Goal: Task Accomplishment & Management: Manage account settings

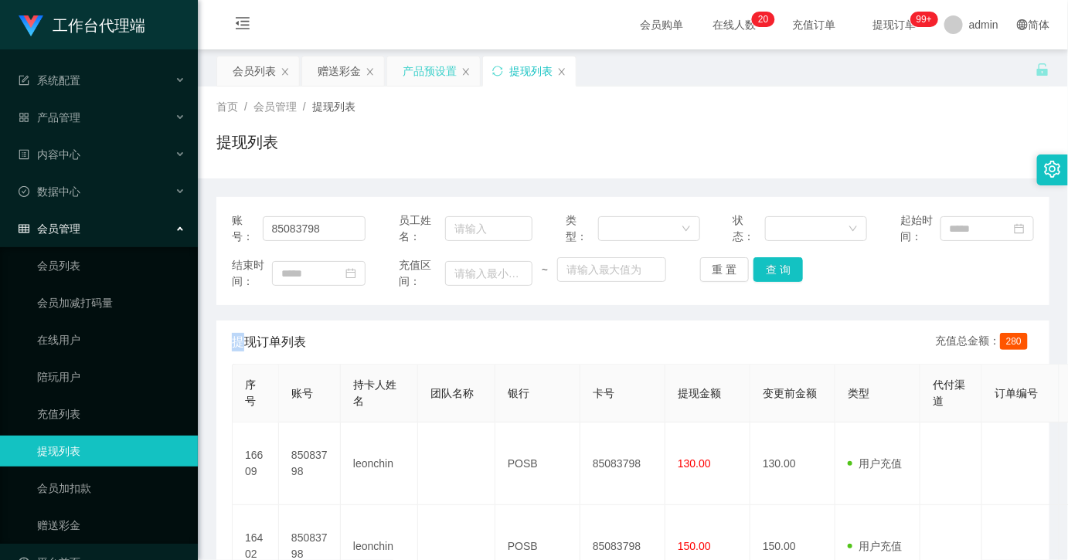
click at [425, 70] on div "产品预设置" at bounding box center [430, 70] width 54 height 29
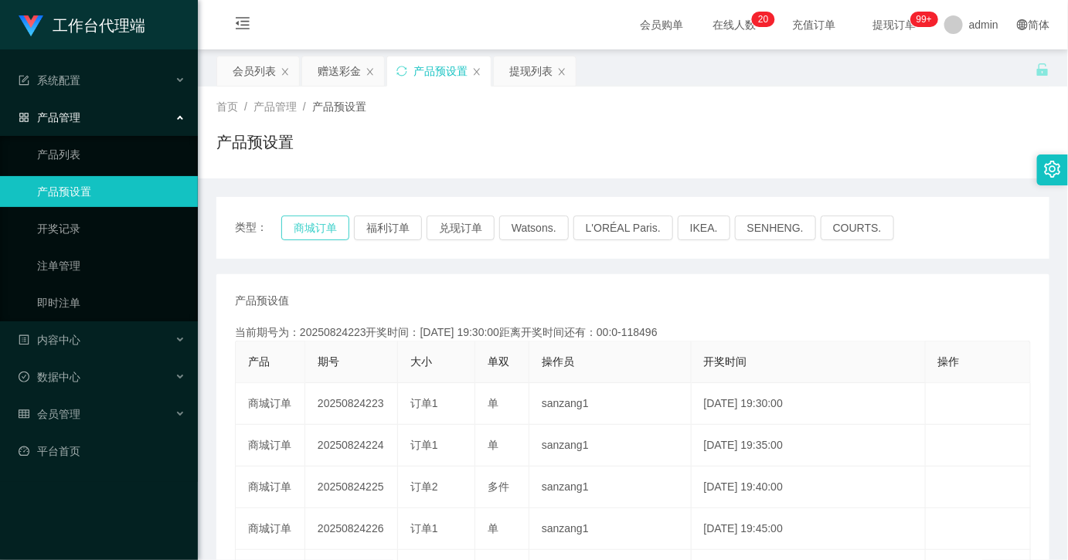
click at [323, 225] on button "商城订单" at bounding box center [315, 228] width 68 height 25
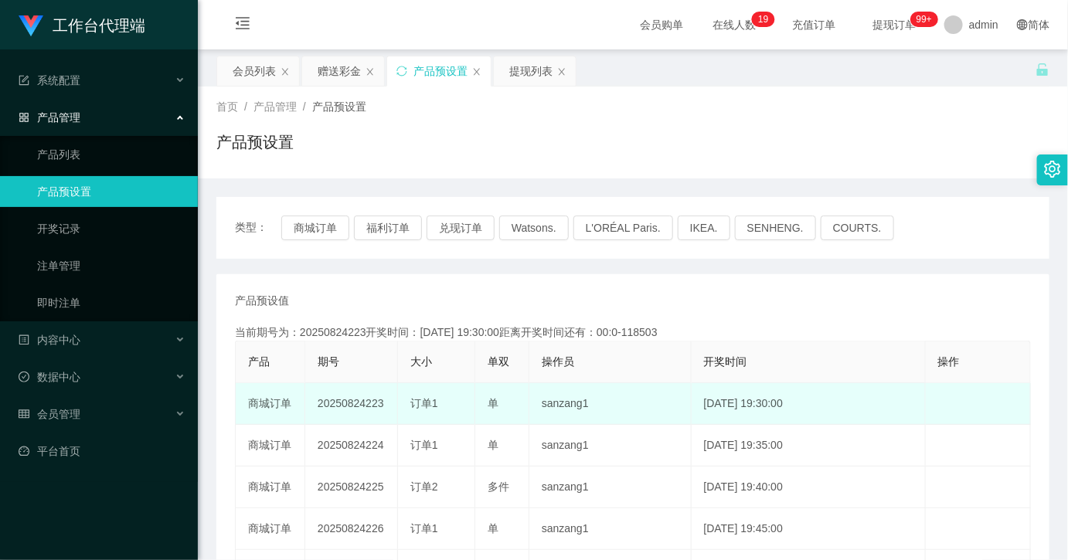
drag, startPoint x: 396, startPoint y: 396, endPoint x: 365, endPoint y: 407, distance: 33.0
click at [365, 407] on td "20250824223" at bounding box center [351, 404] width 93 height 42
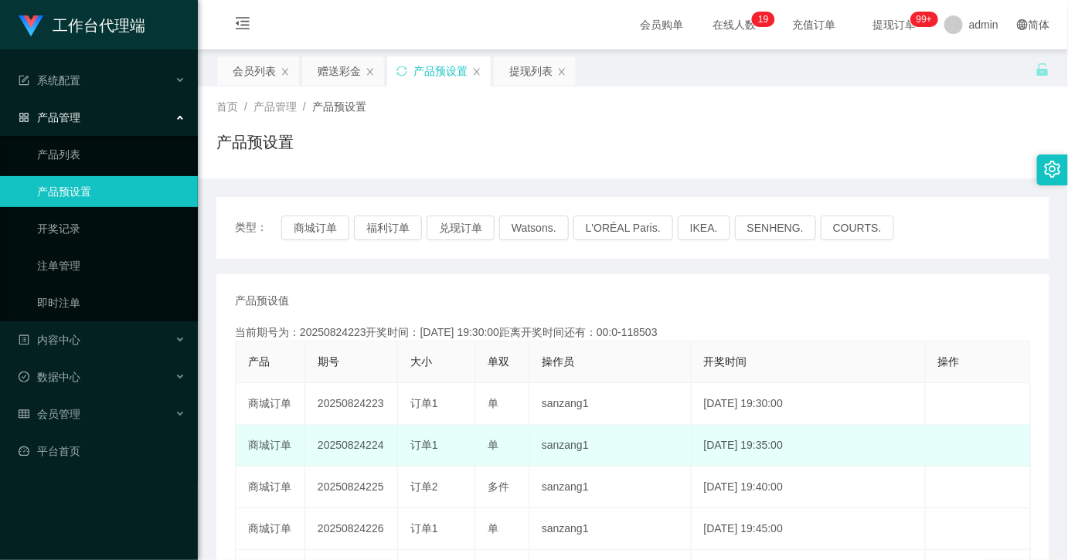
copy td "223"
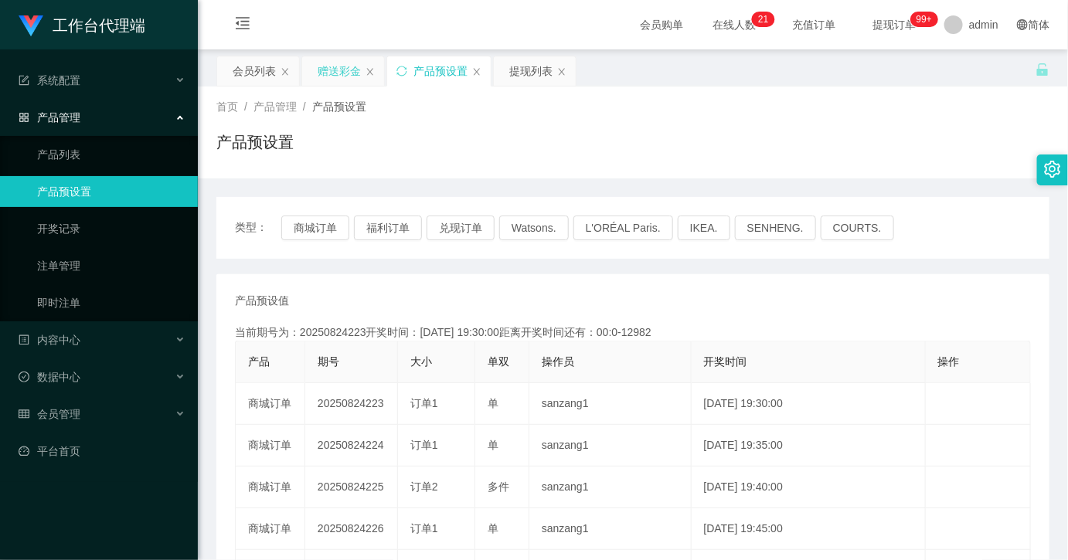
click at [332, 70] on div "赠送彩金" at bounding box center [339, 70] width 43 height 29
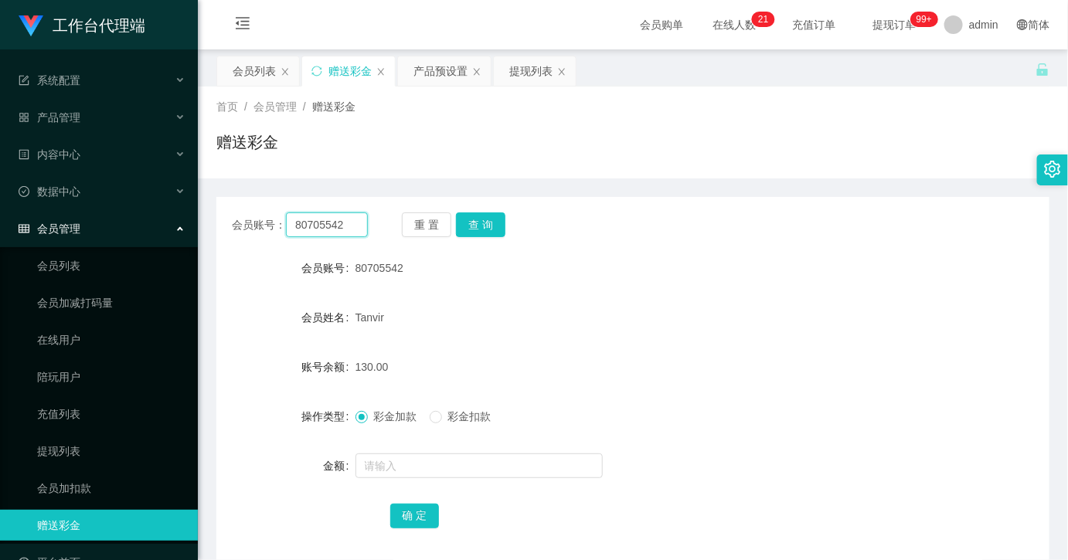
drag, startPoint x: 337, startPoint y: 237, endPoint x: 361, endPoint y: 237, distance: 24.0
click at [337, 237] on input "80705542" at bounding box center [327, 225] width 82 height 25
paste input "Roy1424"
type input "Roy1424"
click at [477, 222] on button "查 询" at bounding box center [480, 225] width 49 height 25
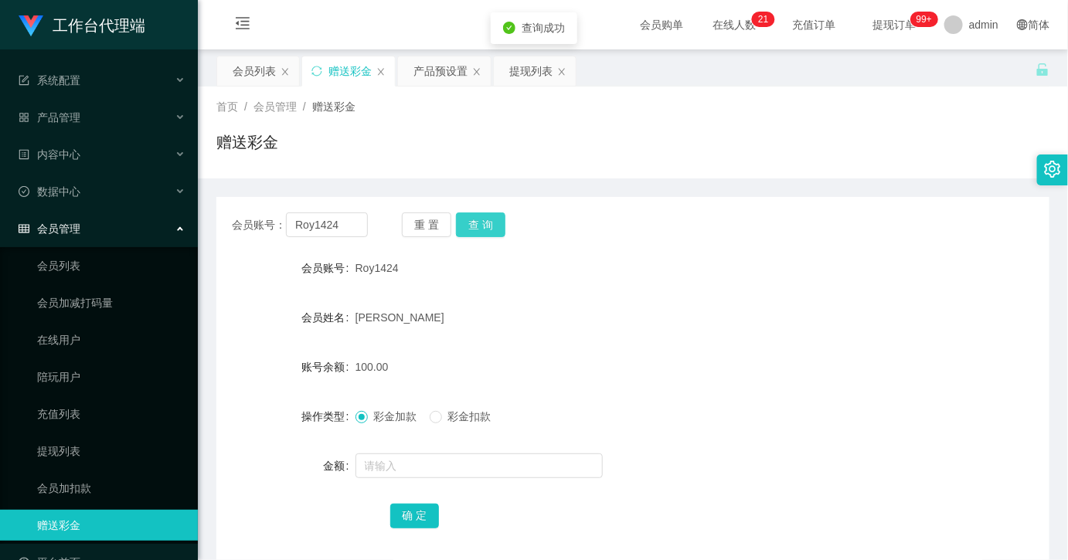
click at [483, 218] on button "查 询" at bounding box center [480, 225] width 49 height 25
click at [483, 217] on button "查 询" at bounding box center [489, 225] width 66 height 25
click at [474, 219] on button "查 询" at bounding box center [480, 225] width 49 height 25
click at [475, 233] on button "查 询" at bounding box center [480, 225] width 49 height 25
click at [477, 233] on button "查 询" at bounding box center [480, 225] width 49 height 25
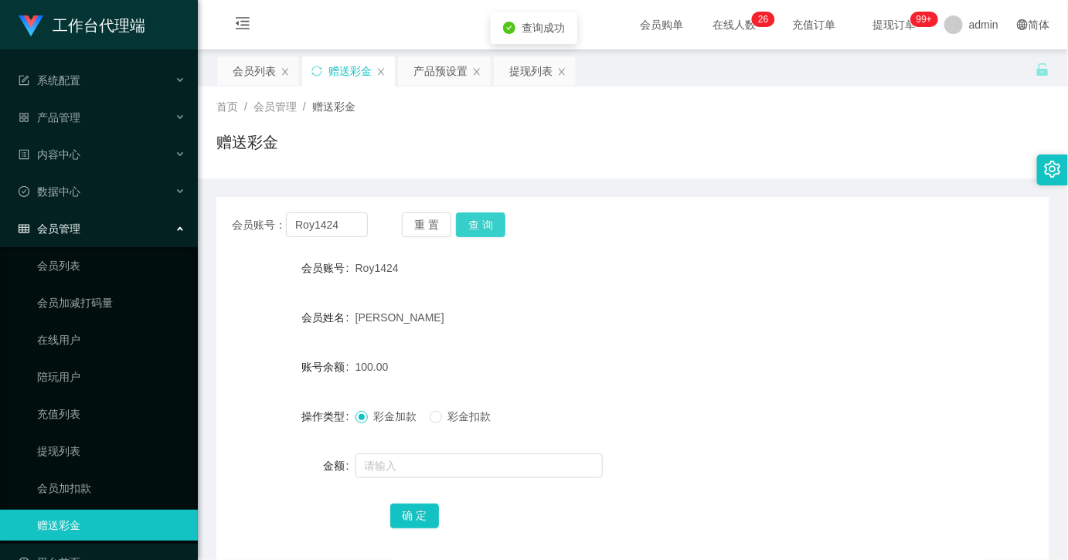
click at [496, 223] on button "查 询" at bounding box center [480, 225] width 49 height 25
click at [476, 229] on button "查 询" at bounding box center [480, 225] width 49 height 25
click at [477, 229] on button "查 询" at bounding box center [480, 225] width 49 height 25
click at [478, 229] on button "查 询" at bounding box center [480, 225] width 49 height 25
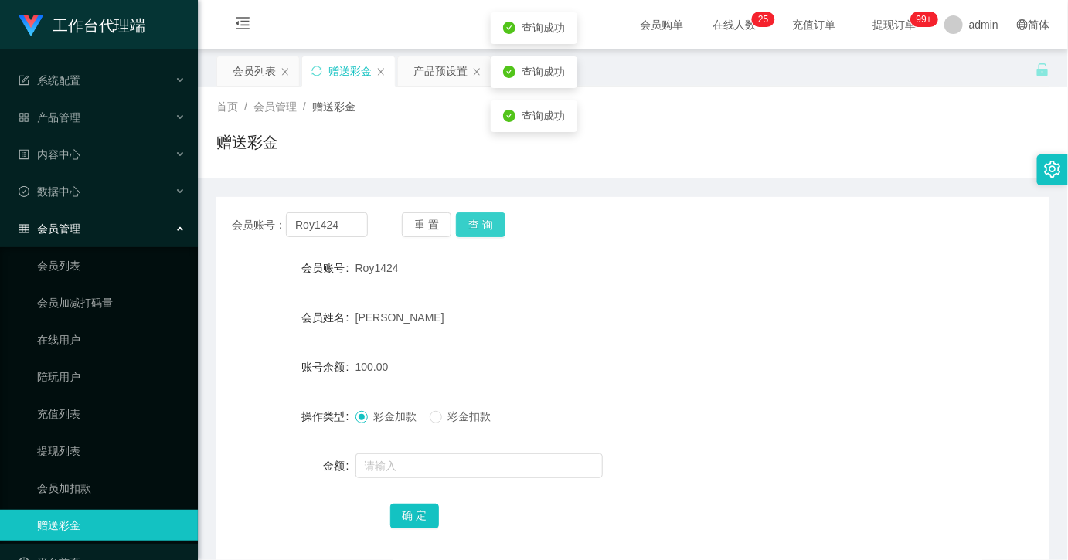
click at [485, 229] on button "查 询" at bounding box center [480, 225] width 49 height 25
click at [533, 342] on form "会员账号 Roy1424 会员姓名 [PERSON_NAME] 账号余额 100.00 操作类型 彩金加款 彩金扣款 金额 确 定" at bounding box center [632, 392] width 833 height 278
click at [482, 233] on button "查 询" at bounding box center [480, 225] width 49 height 25
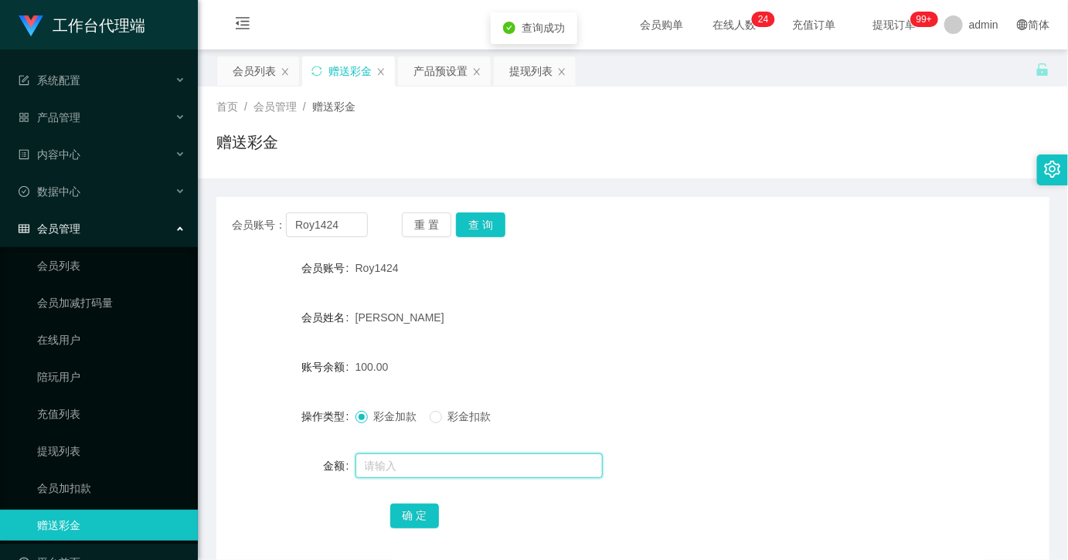
click at [451, 472] on input "text" at bounding box center [479, 466] width 247 height 25
type input "30"
click at [415, 518] on button "确 定" at bounding box center [414, 516] width 49 height 25
click at [484, 232] on button "查 询" at bounding box center [480, 225] width 49 height 25
click at [475, 222] on button "查 询" at bounding box center [480, 225] width 49 height 25
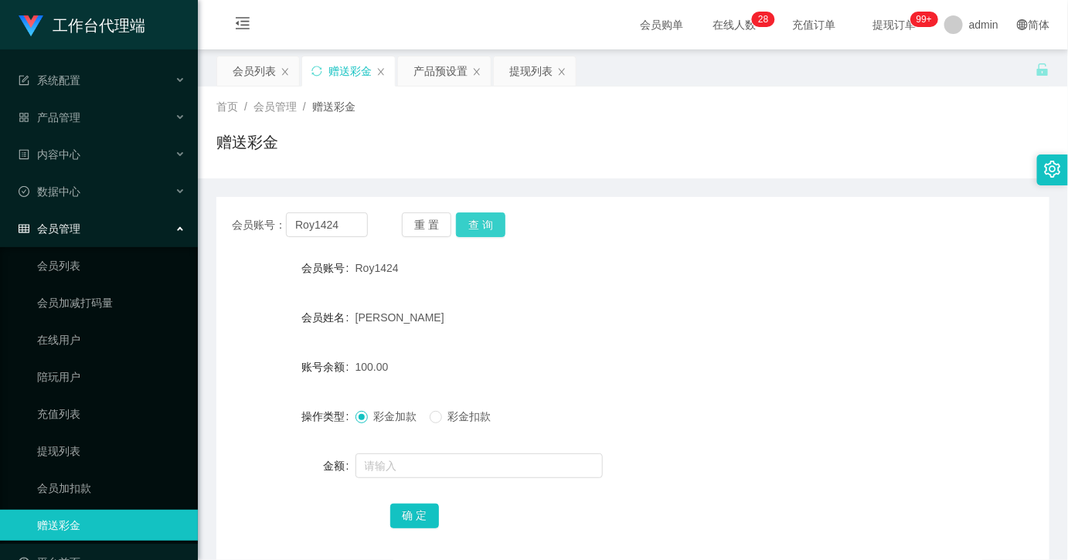
click at [488, 232] on button "查 询" at bounding box center [480, 225] width 49 height 25
click at [449, 78] on div "产品预设置" at bounding box center [441, 70] width 54 height 29
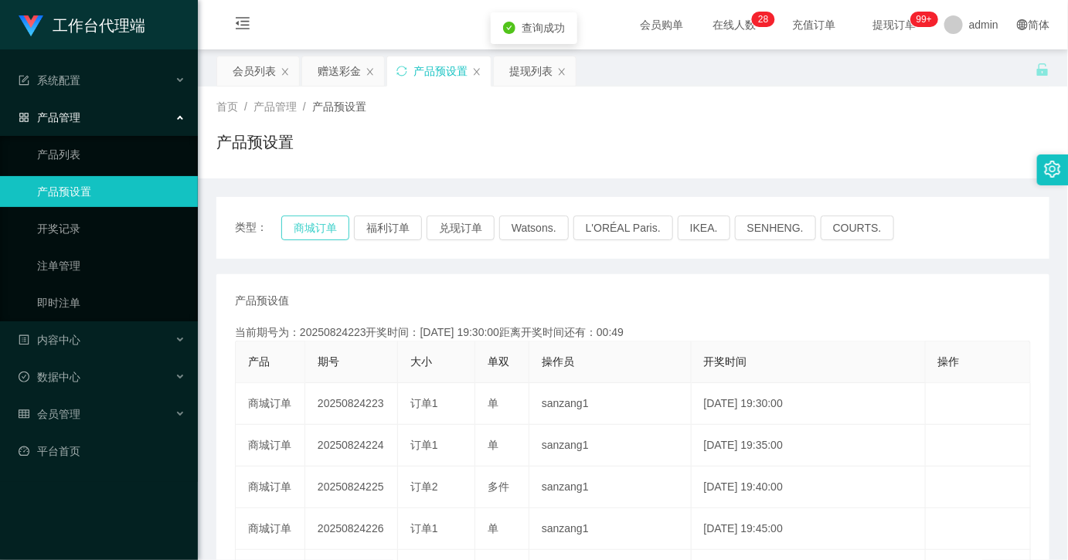
click at [309, 228] on button "商城订单" at bounding box center [315, 228] width 68 height 25
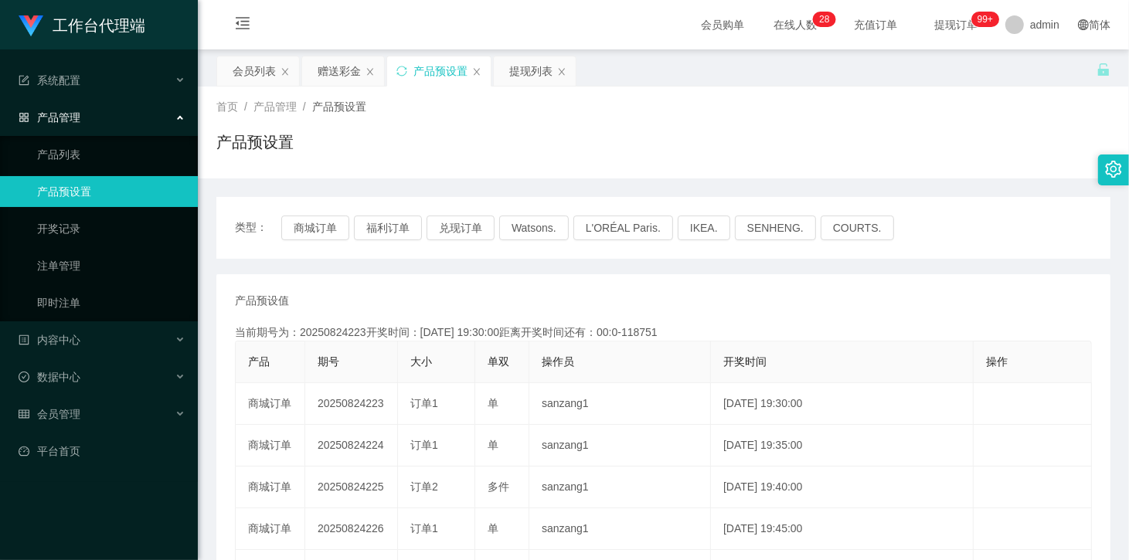
click at [446, 118] on div "首页 / 产品管理 / 产品预设置 / 产品预设置" at bounding box center [663, 132] width 894 height 67
drag, startPoint x: 523, startPoint y: 62, endPoint x: 608, endPoint y: 81, distance: 87.2
click at [523, 62] on div "提现列表" at bounding box center [530, 70] width 43 height 29
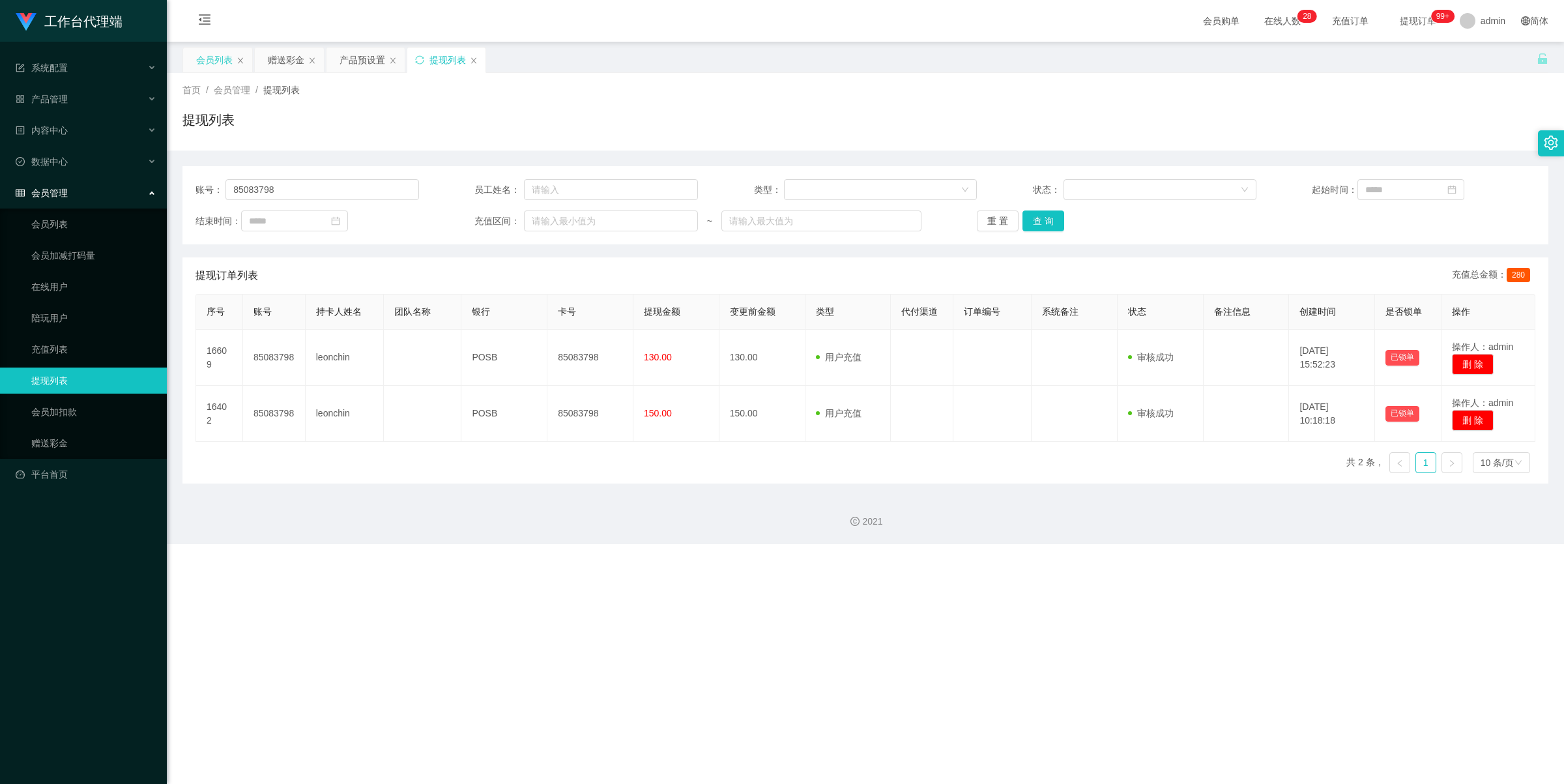
click at [228, 56] on div "会员列表" at bounding box center [214, 59] width 36 height 24
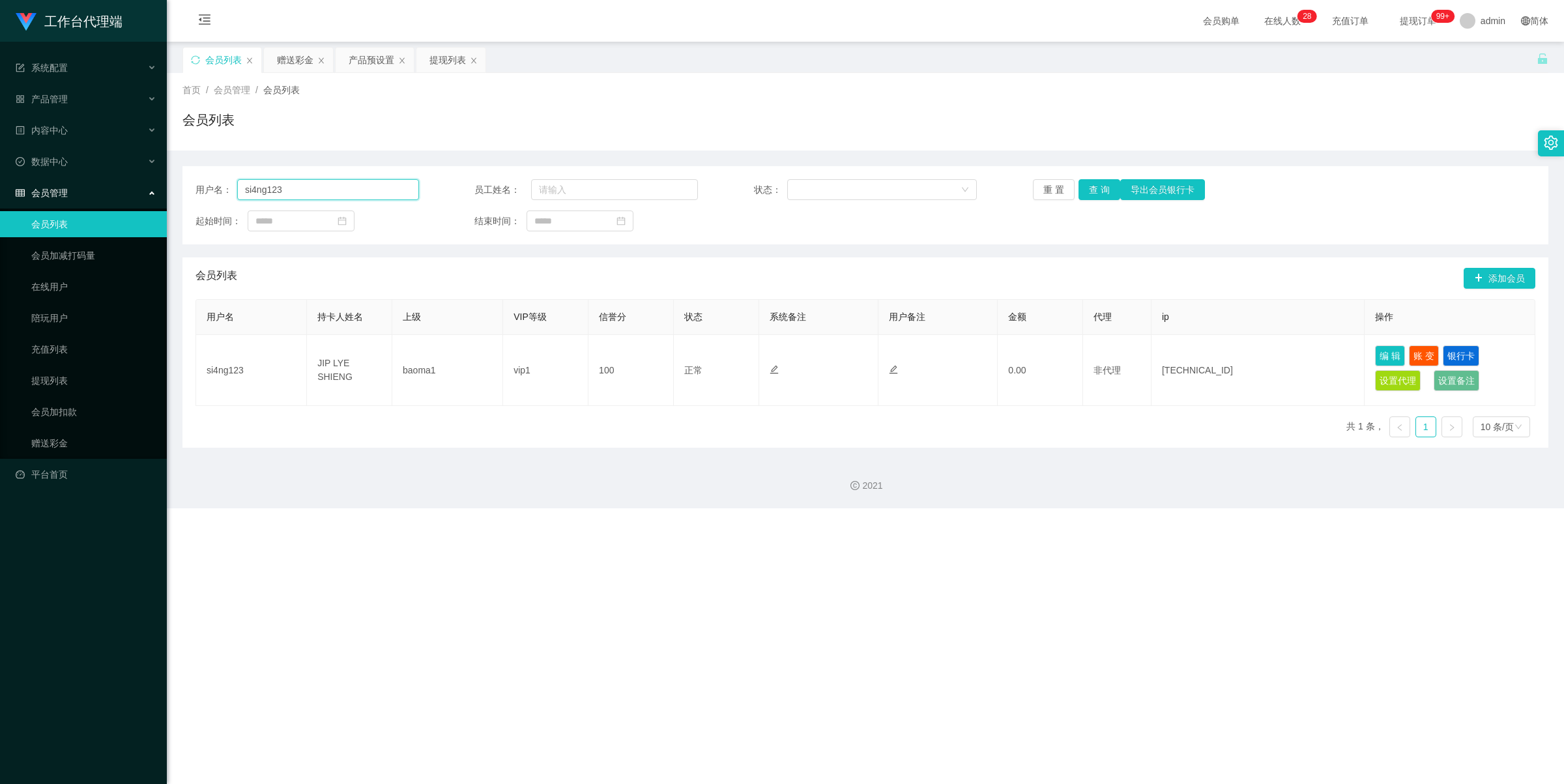
click at [346, 188] on input "si4ng123" at bounding box center [328, 190] width 182 height 21
paste input "Roy1424"
type input "Roy1424"
click at [900, 194] on button "查 询" at bounding box center [1099, 190] width 41 height 21
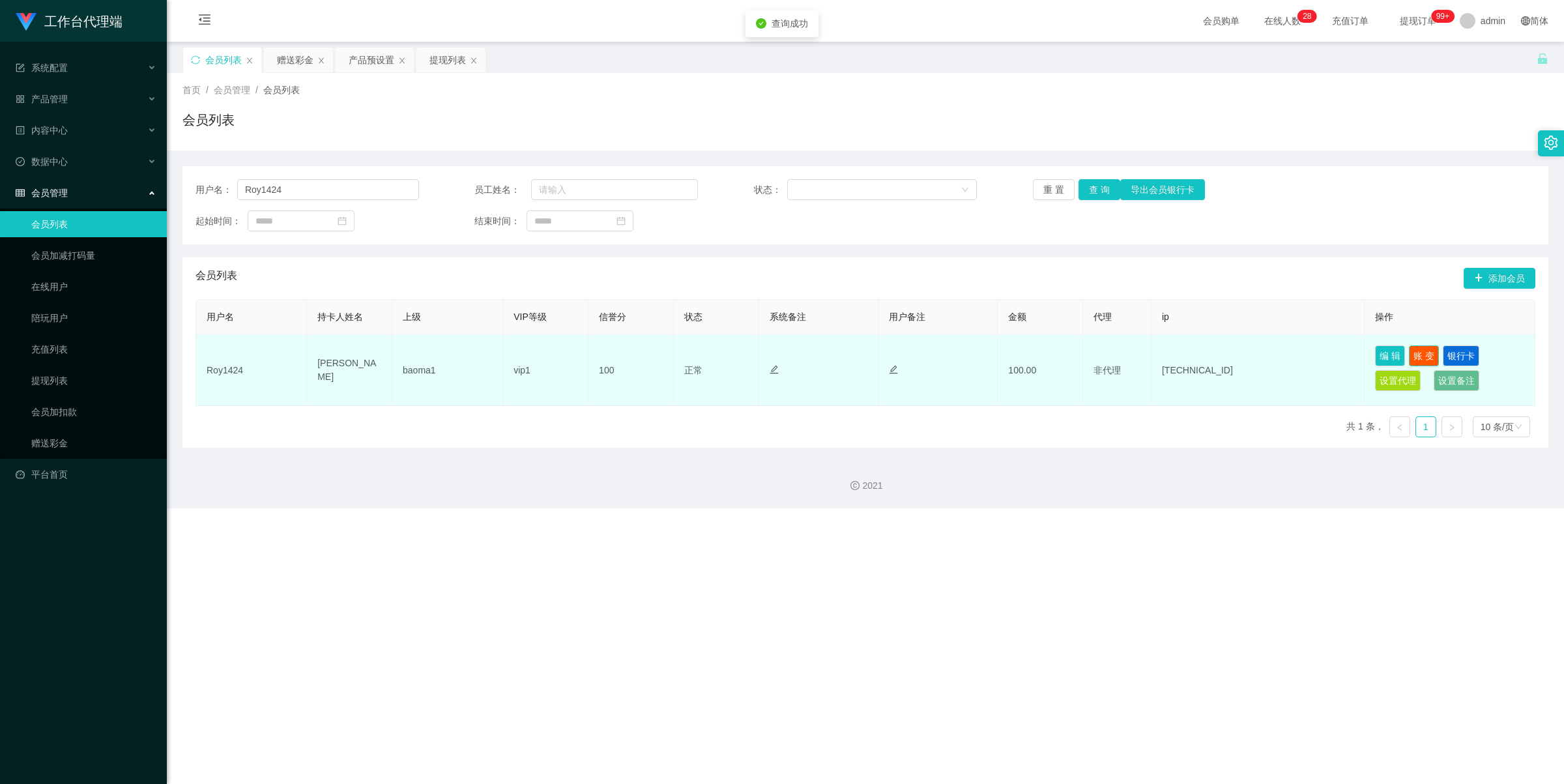
click at [900, 356] on button "账 变" at bounding box center [1424, 356] width 30 height 21
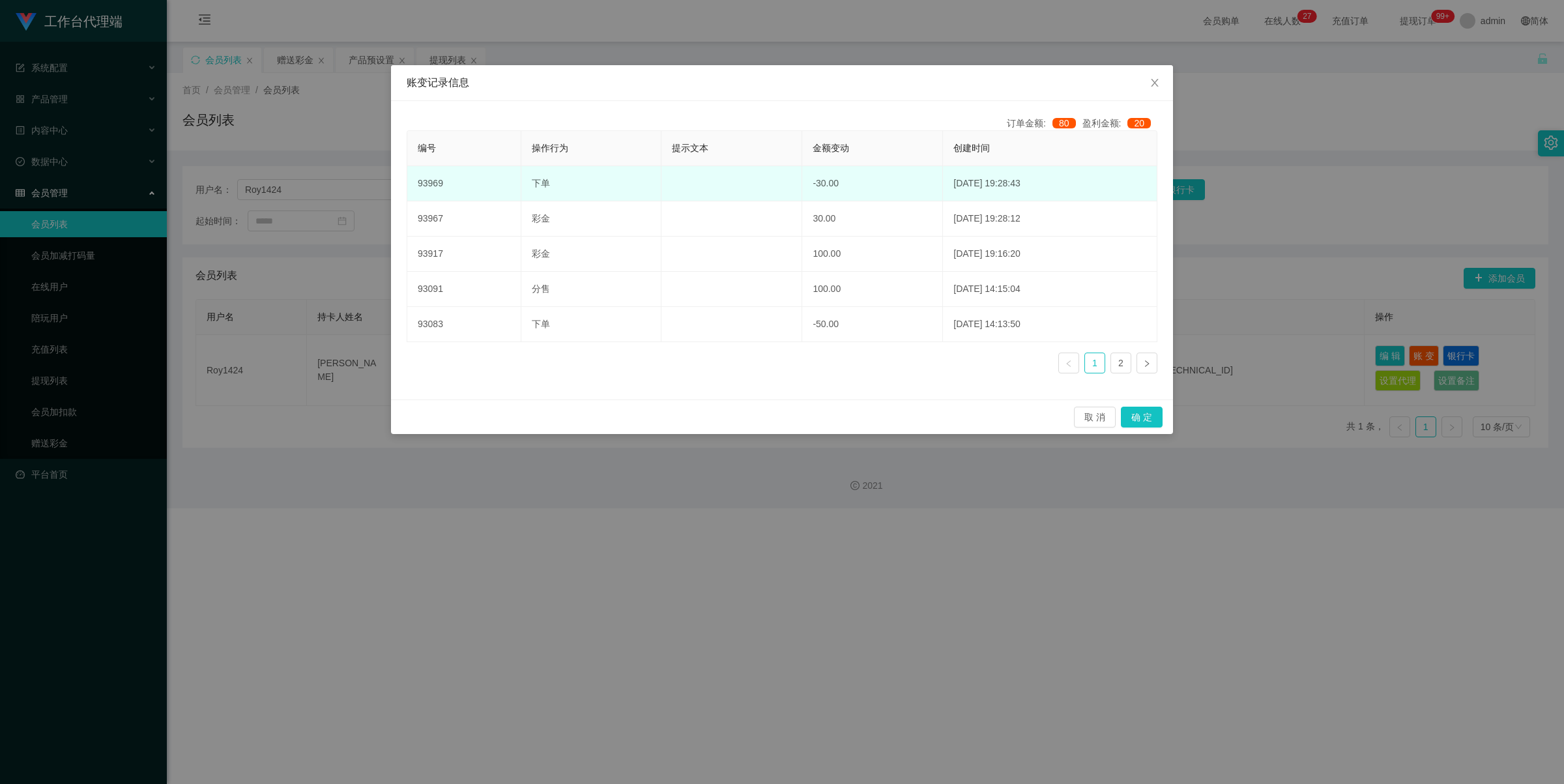
click at [900, 189] on td "[DATE] 19:28:43" at bounding box center [1050, 184] width 214 height 35
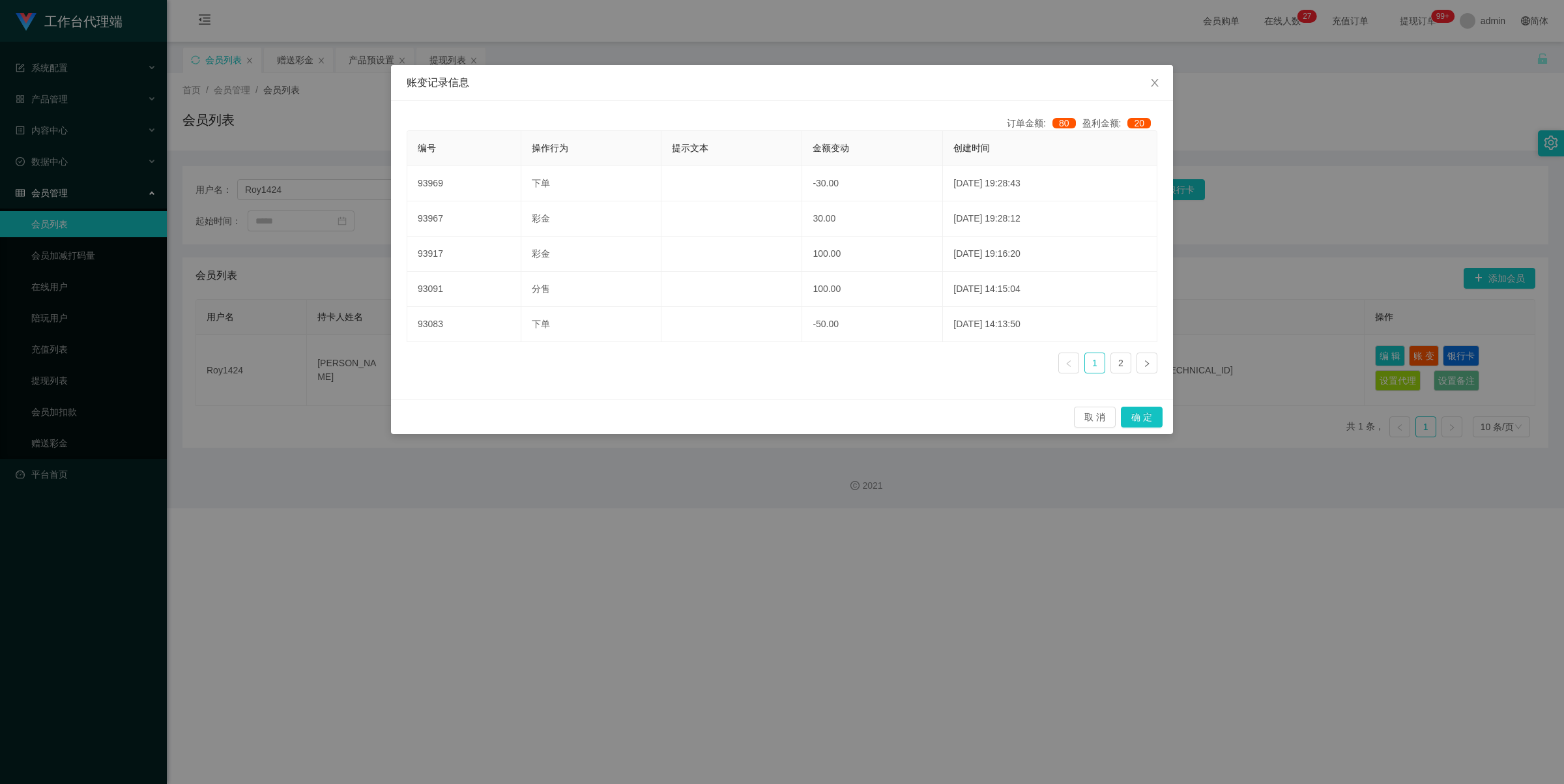
click at [900, 207] on div "账变记录信息 订单金额: 80 盈利金额: 20 编号 操作行为 提示文本 金额变动 创建时间 93969 下单 -30.00 [DATE] 19:28:43…" at bounding box center [782, 392] width 1564 height 784
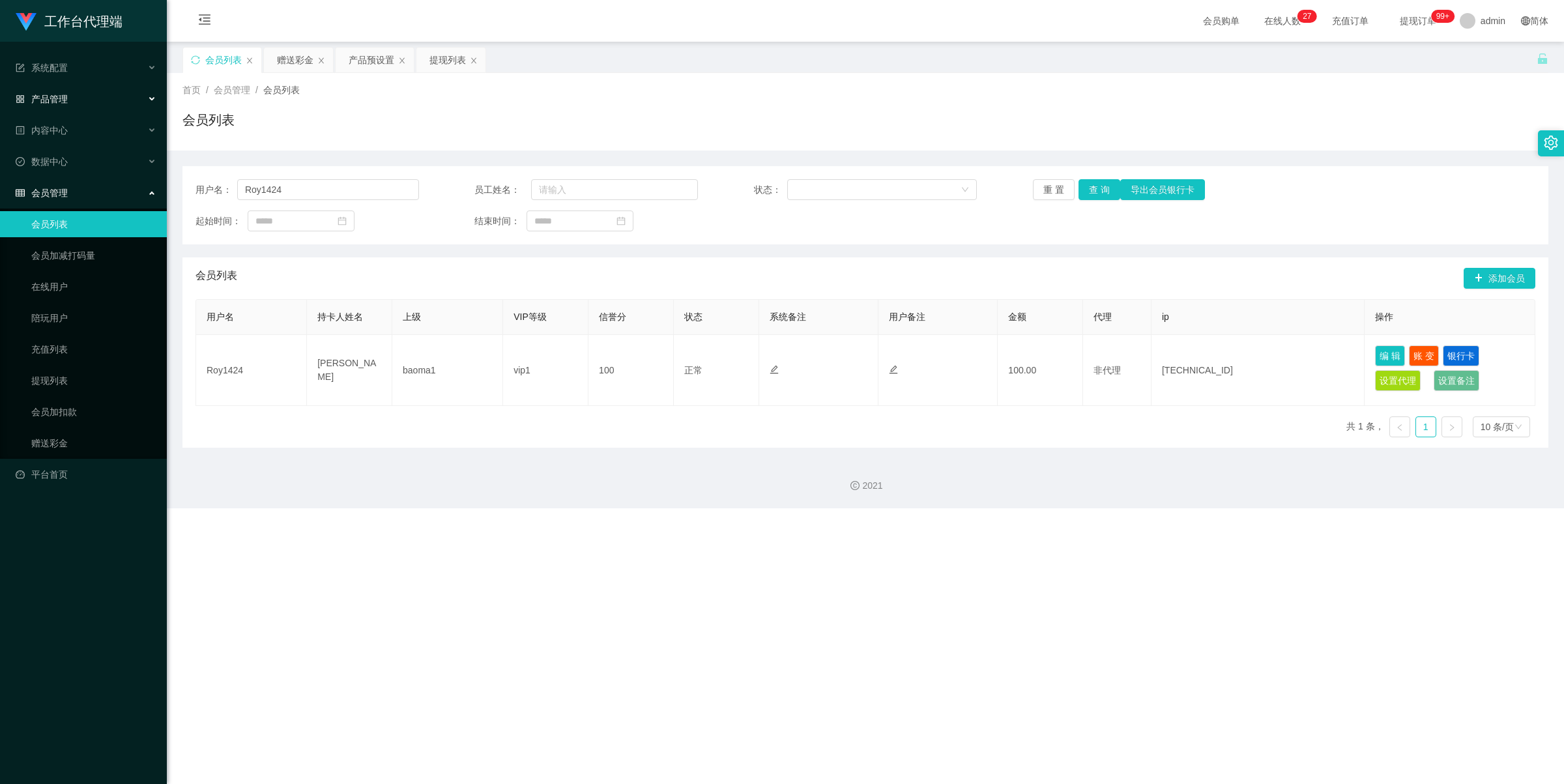
click at [94, 89] on div "产品管理" at bounding box center [83, 99] width 167 height 26
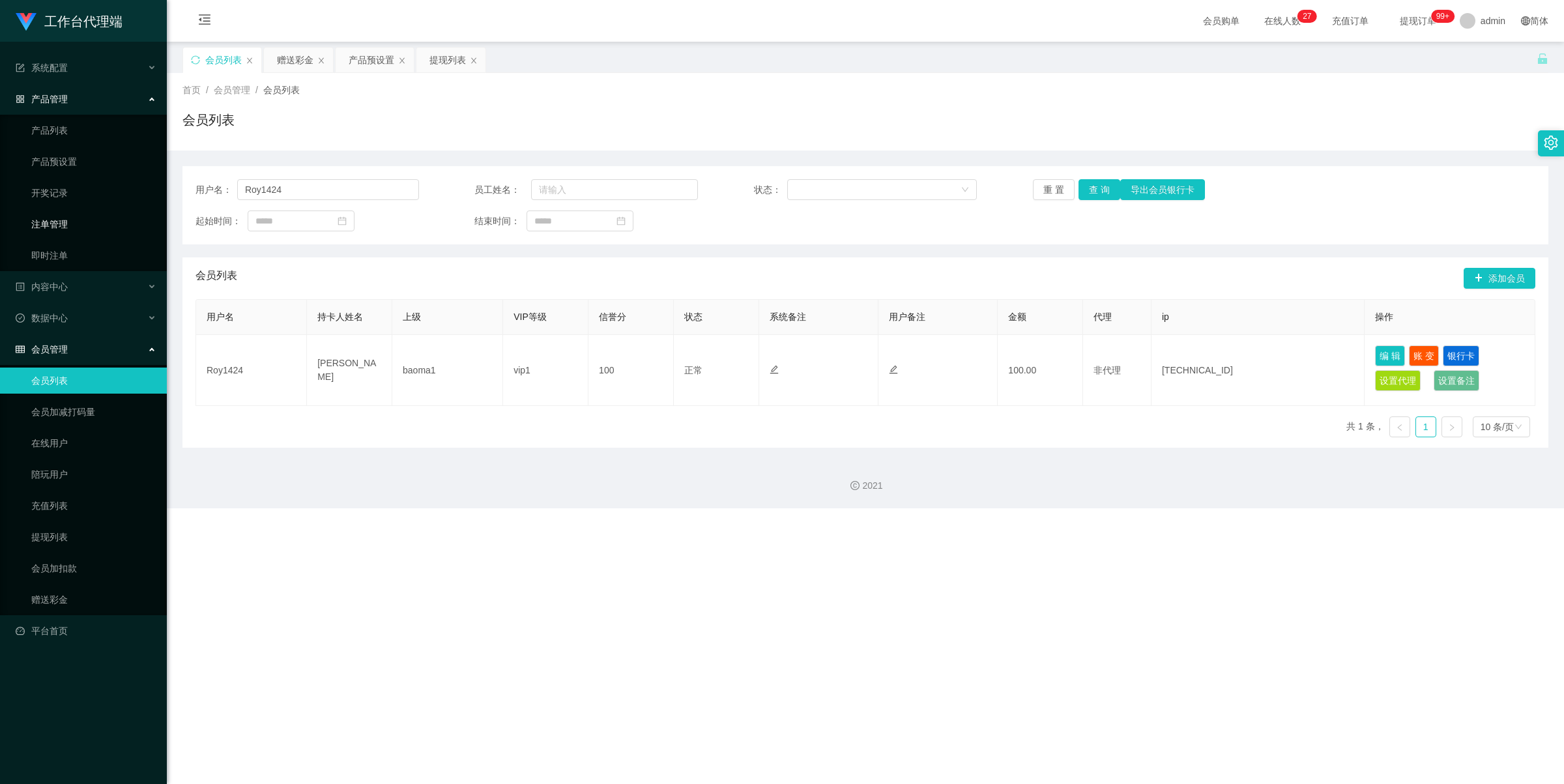
click at [67, 218] on link "注单管理" at bounding box center [94, 223] width 125 height 26
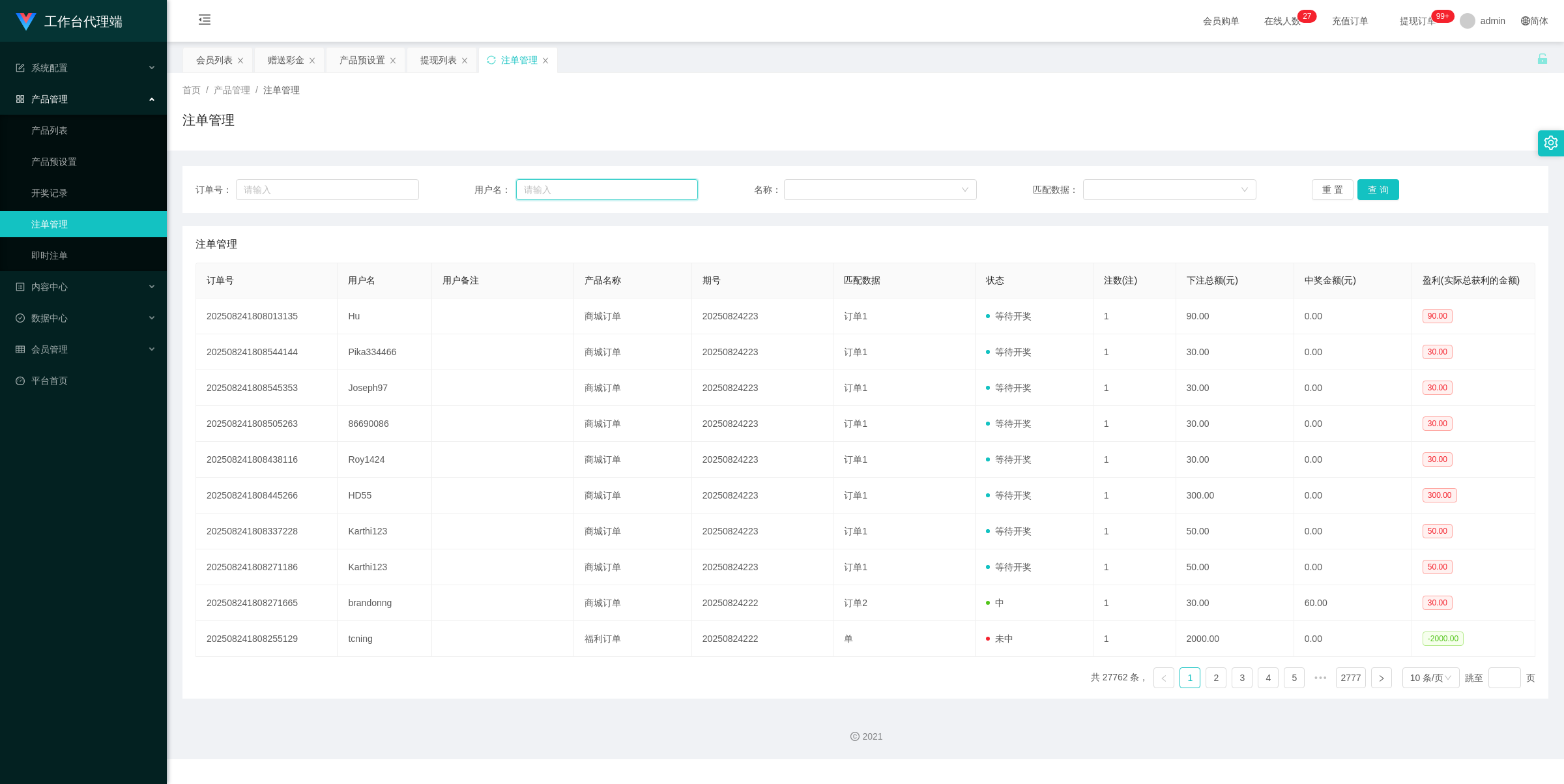
click at [526, 194] on input "text" at bounding box center [607, 190] width 182 height 21
paste input "Roy1424"
type input "Roy1424"
click at [900, 189] on button "查 询" at bounding box center [1378, 190] width 41 height 21
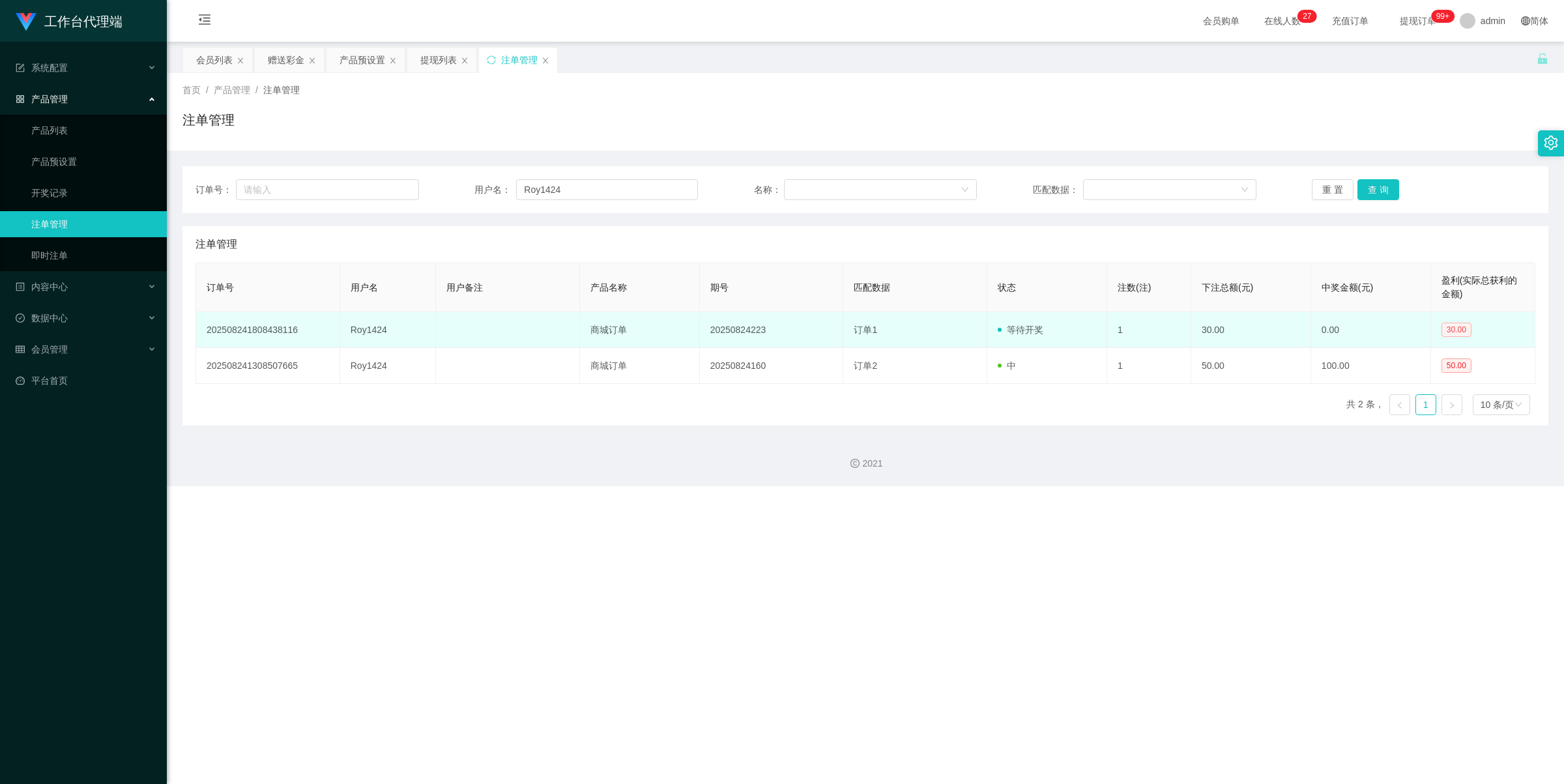
click at [900, 323] on span "30.00" at bounding box center [1457, 330] width 30 height 14
click at [900, 325] on span "30.00" at bounding box center [1457, 330] width 30 height 14
click at [900, 335] on td "等待开奖" at bounding box center [1047, 330] width 120 height 36
click at [777, 333] on td "20250824223" at bounding box center [771, 330] width 144 height 36
click at [868, 330] on span "订单1" at bounding box center [866, 330] width 24 height 10
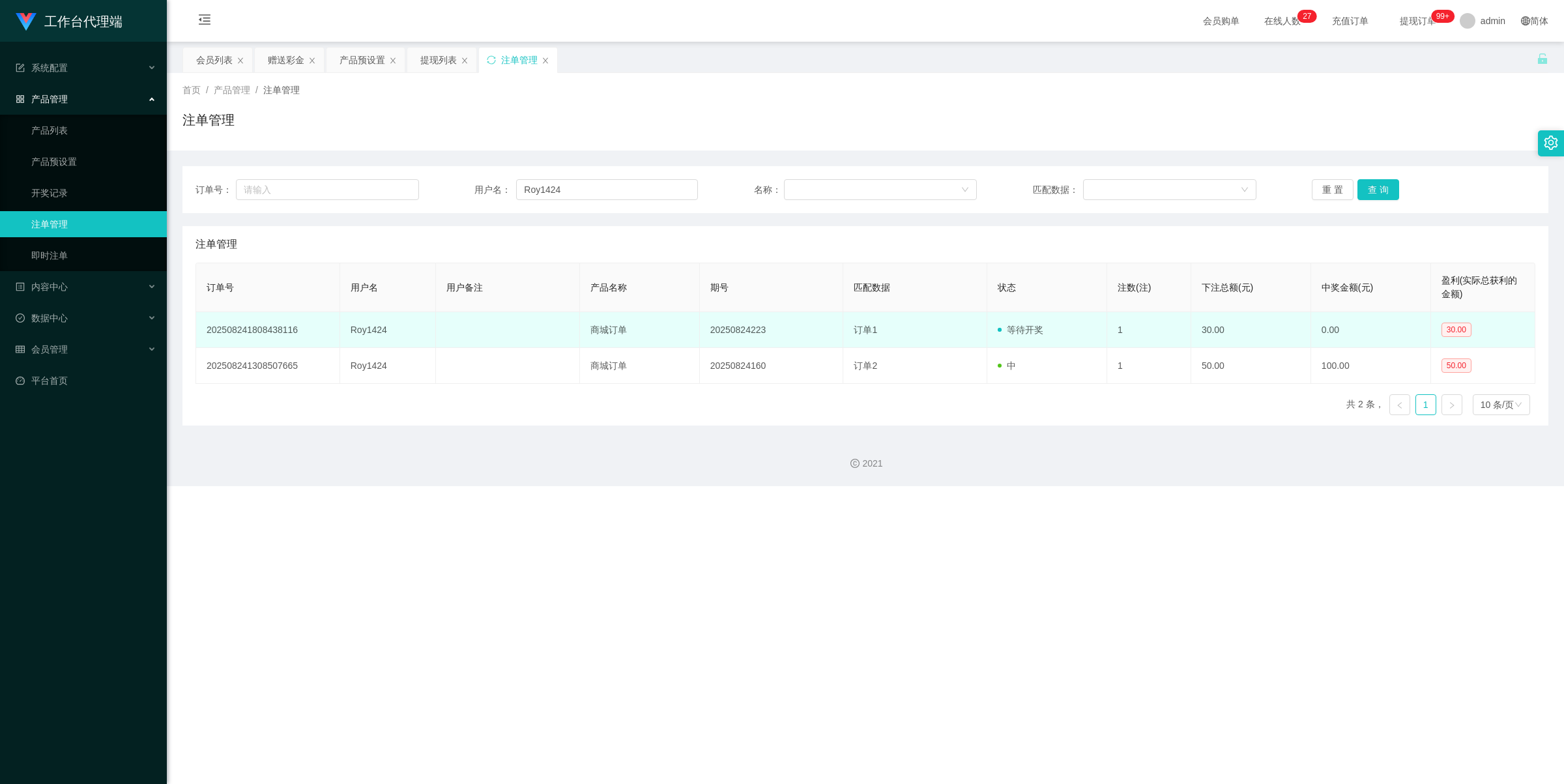
click at [900, 333] on td "等待开奖" at bounding box center [1047, 330] width 120 height 36
drag, startPoint x: 1030, startPoint y: 332, endPoint x: 1024, endPoint y: 333, distance: 6.1
click at [900, 332] on span "等待开奖" at bounding box center [1020, 330] width 46 height 10
click at [262, 323] on td "202508241808438116" at bounding box center [268, 330] width 144 height 36
drag, startPoint x: 262, startPoint y: 323, endPoint x: 307, endPoint y: 324, distance: 45.0
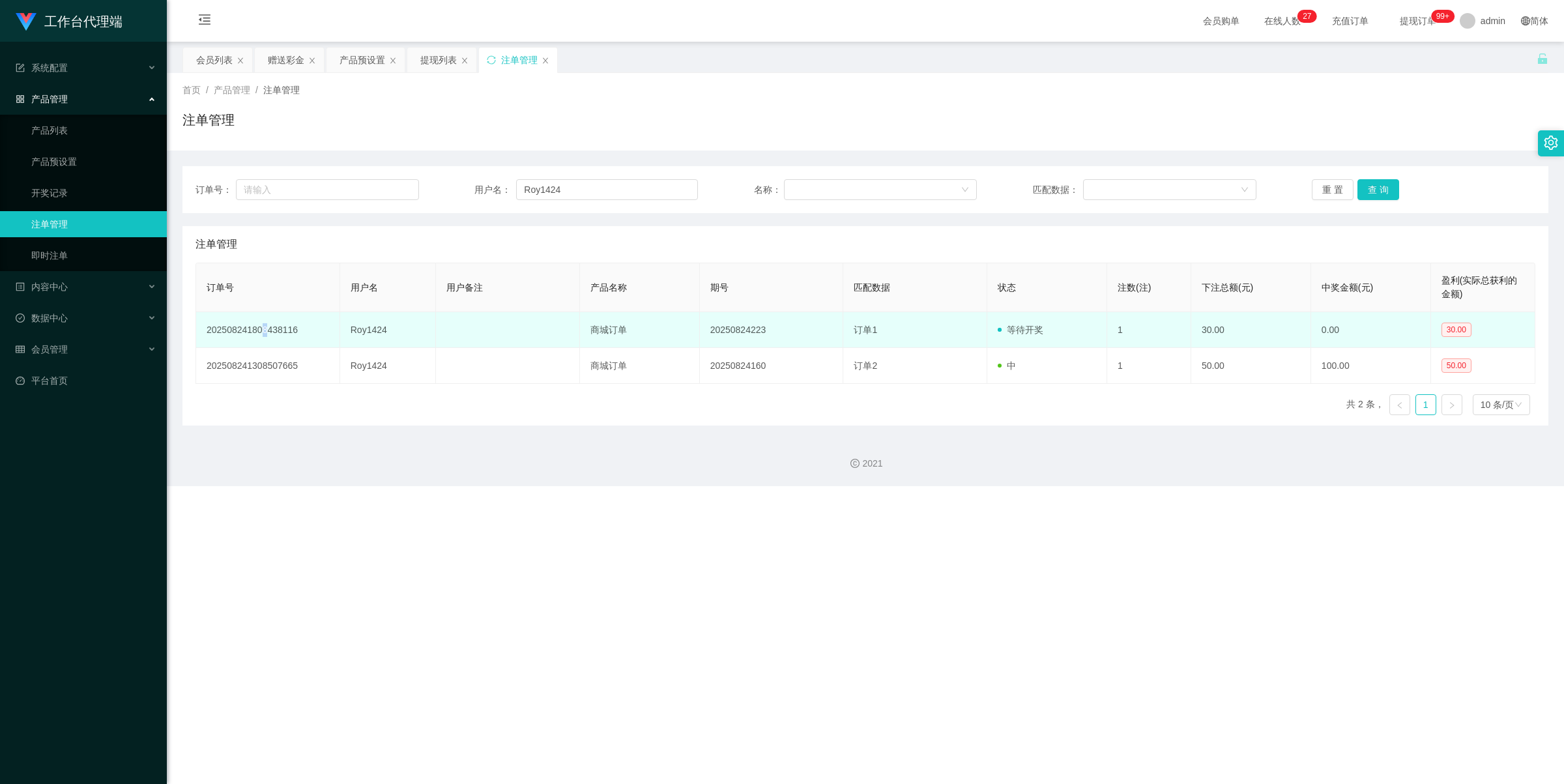
click at [262, 323] on td "202508241808438116" at bounding box center [268, 330] width 144 height 36
click at [871, 331] on span "订单1" at bounding box center [866, 330] width 24 height 10
click at [859, 328] on span "订单1" at bounding box center [866, 330] width 24 height 10
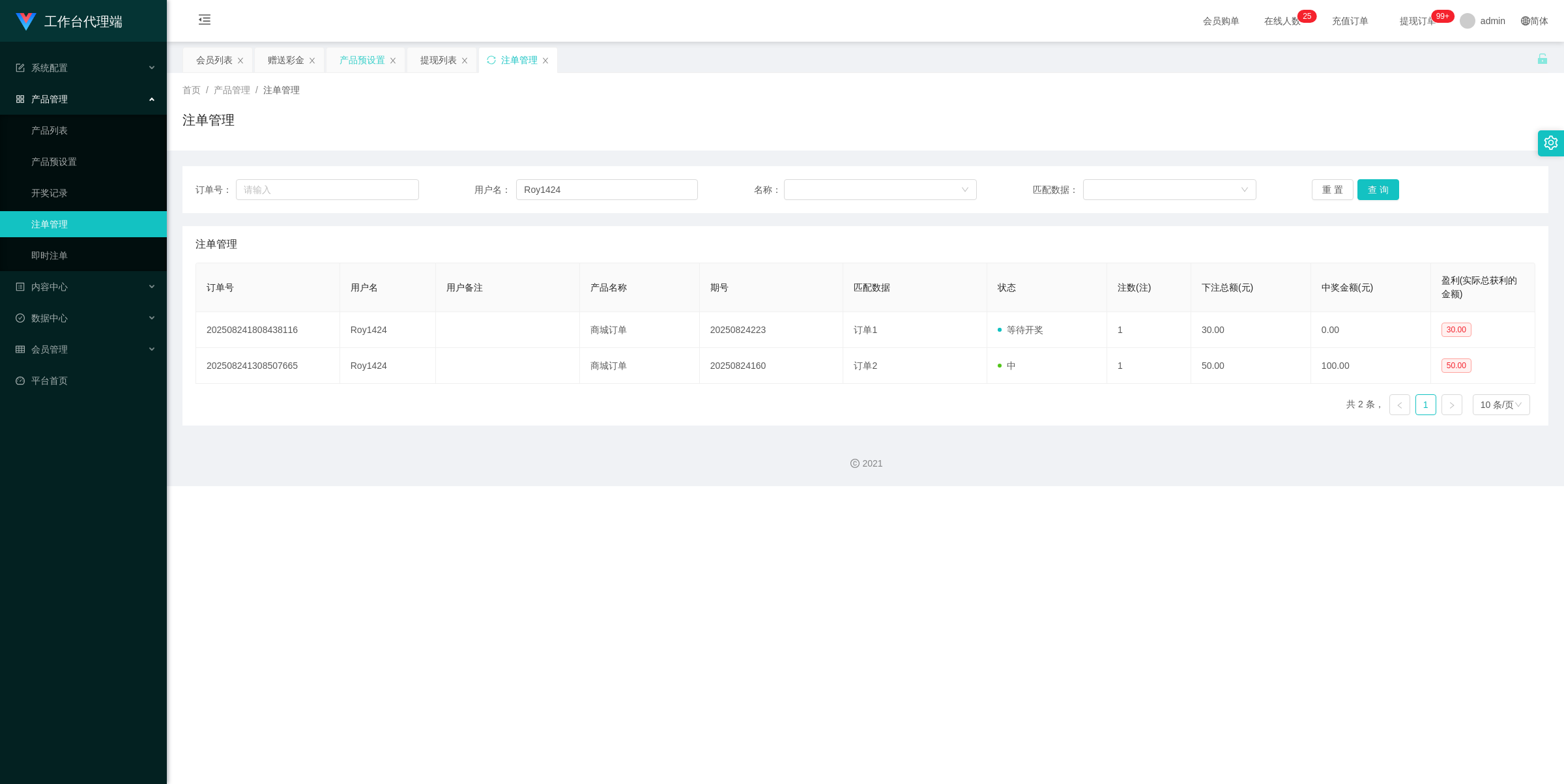
click at [352, 62] on div "产品预设置" at bounding box center [363, 59] width 46 height 24
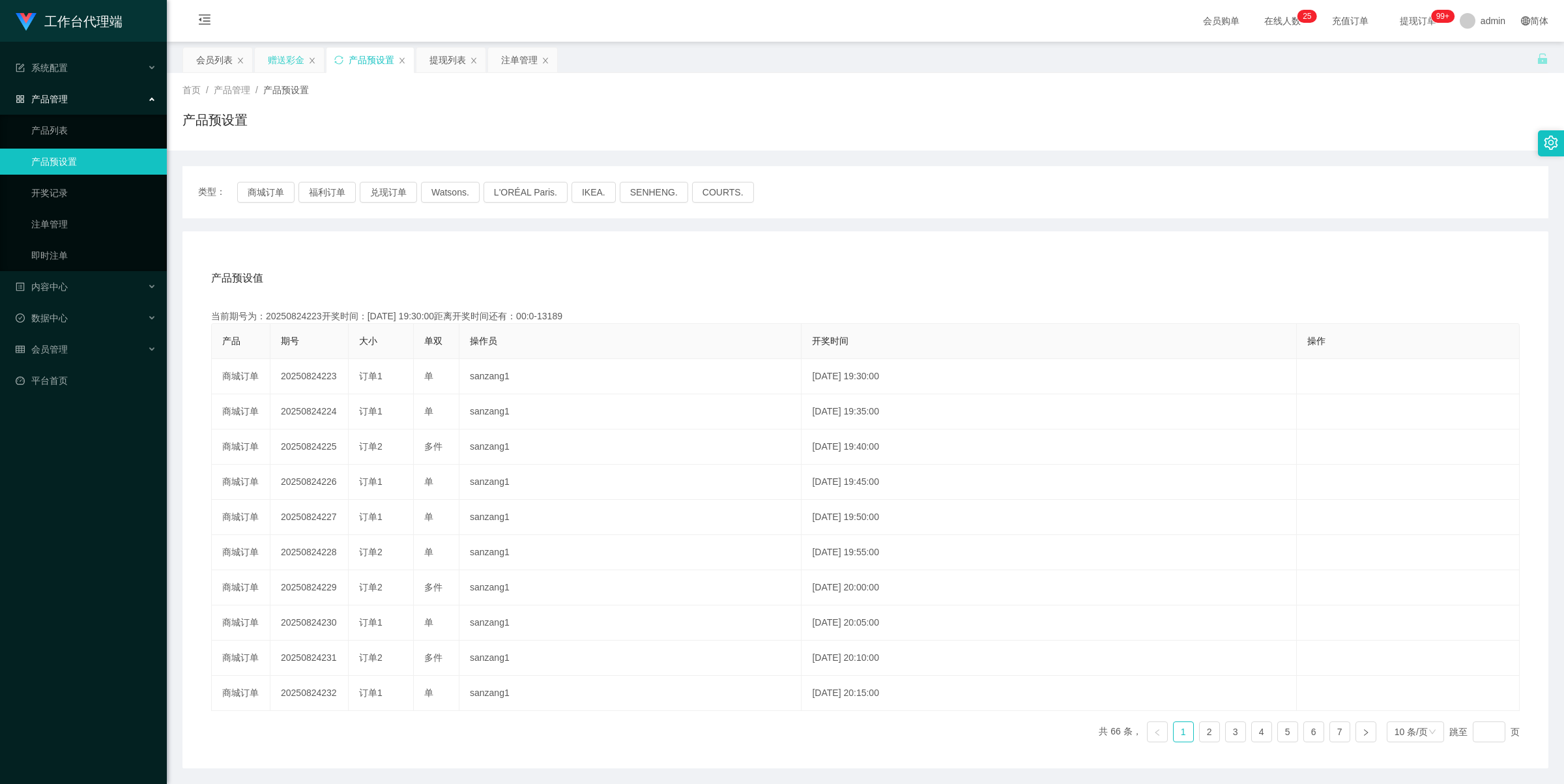
click at [288, 53] on div "赠送彩金" at bounding box center [286, 59] width 36 height 24
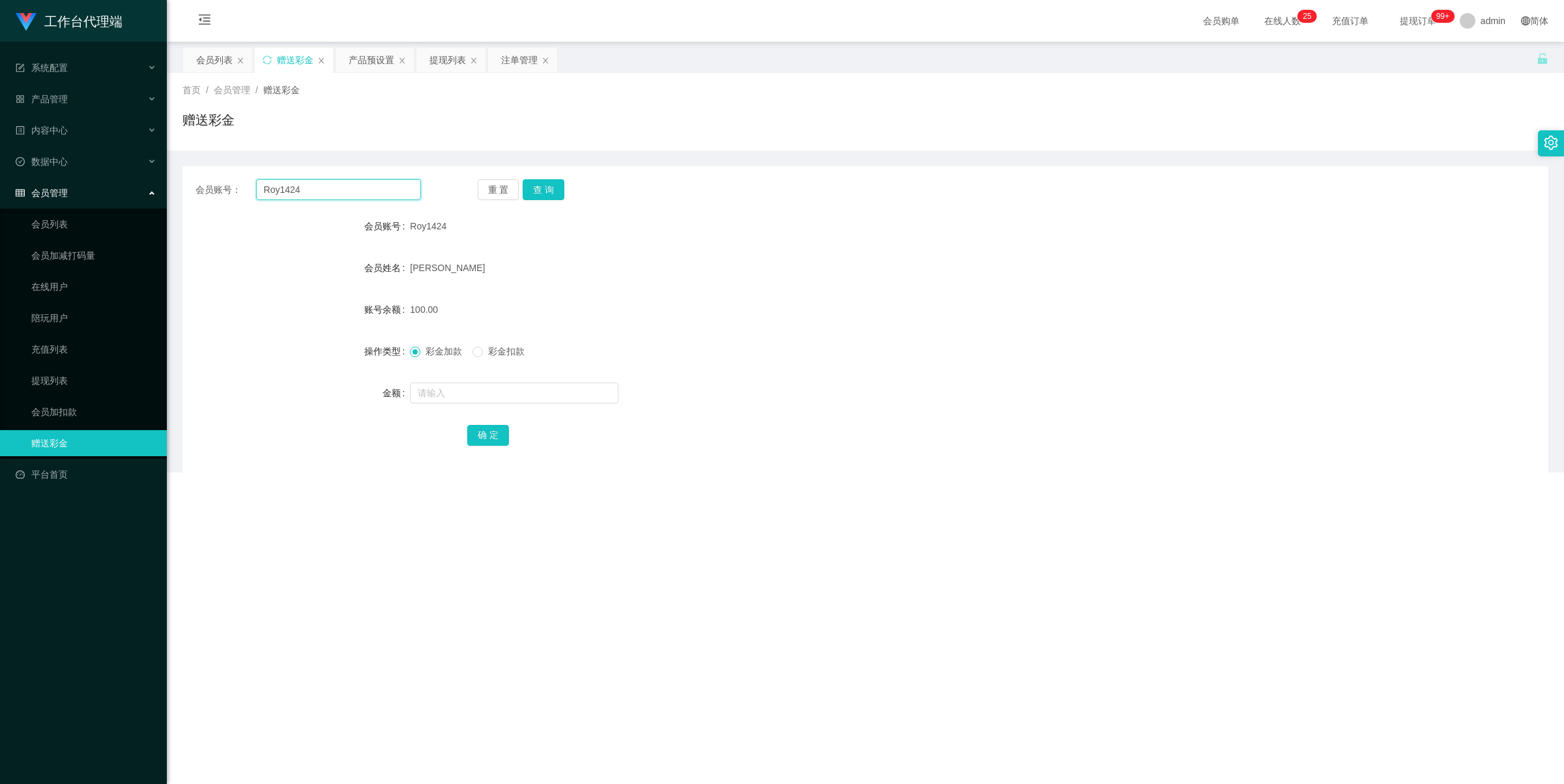
drag, startPoint x: 358, startPoint y: 192, endPoint x: 373, endPoint y: 192, distance: 15.0
click at [358, 192] on input "Roy1424" at bounding box center [339, 190] width 165 height 21
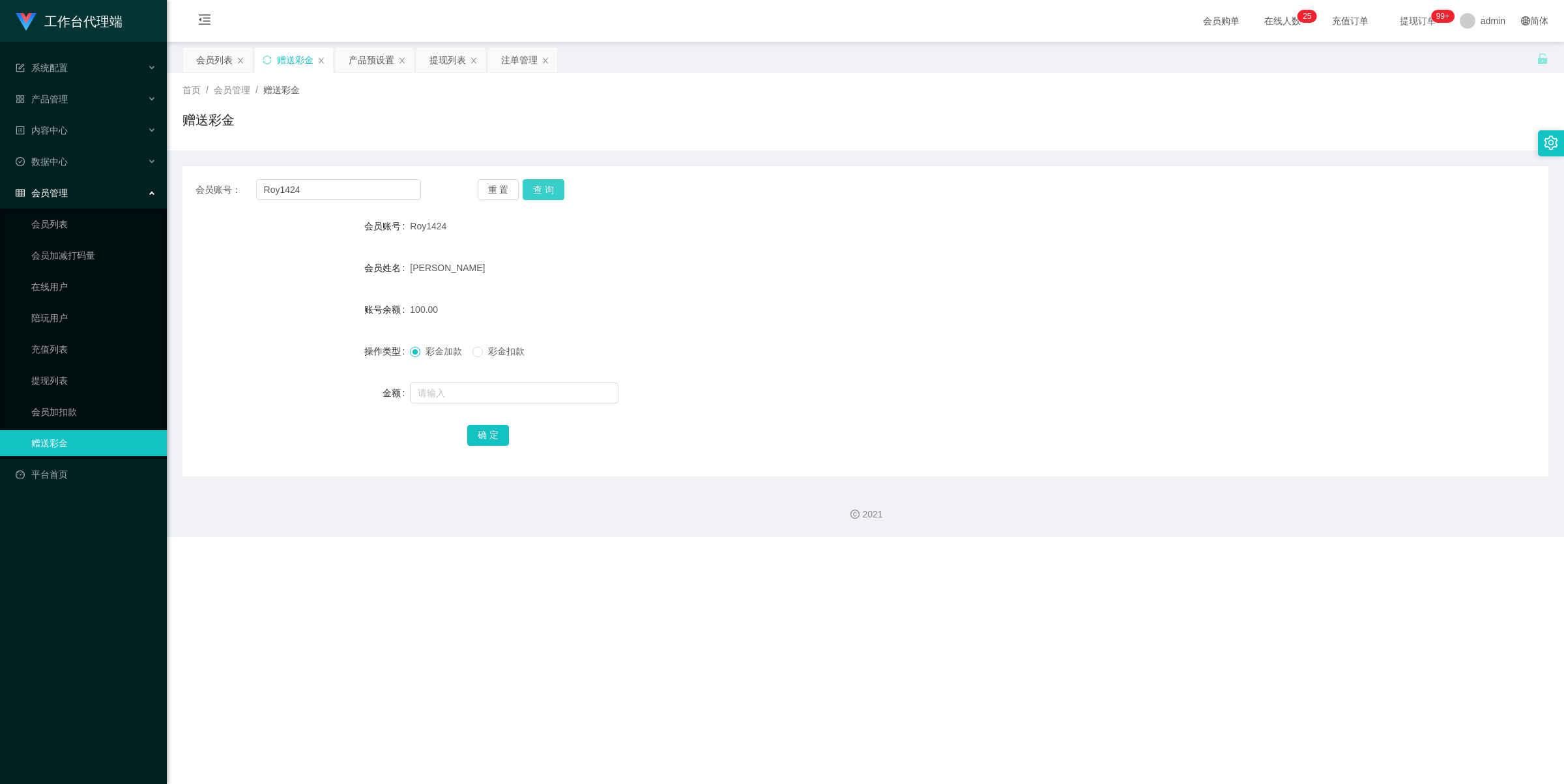
click at [558, 192] on button "查 询" at bounding box center [543, 190] width 41 height 21
click at [507, 356] on span "彩金扣款" at bounding box center [507, 351] width 47 height 10
drag, startPoint x: 493, startPoint y: 398, endPoint x: 481, endPoint y: 411, distance: 17.7
click at [493, 398] on input "text" at bounding box center [513, 393] width 208 height 21
type input "30"
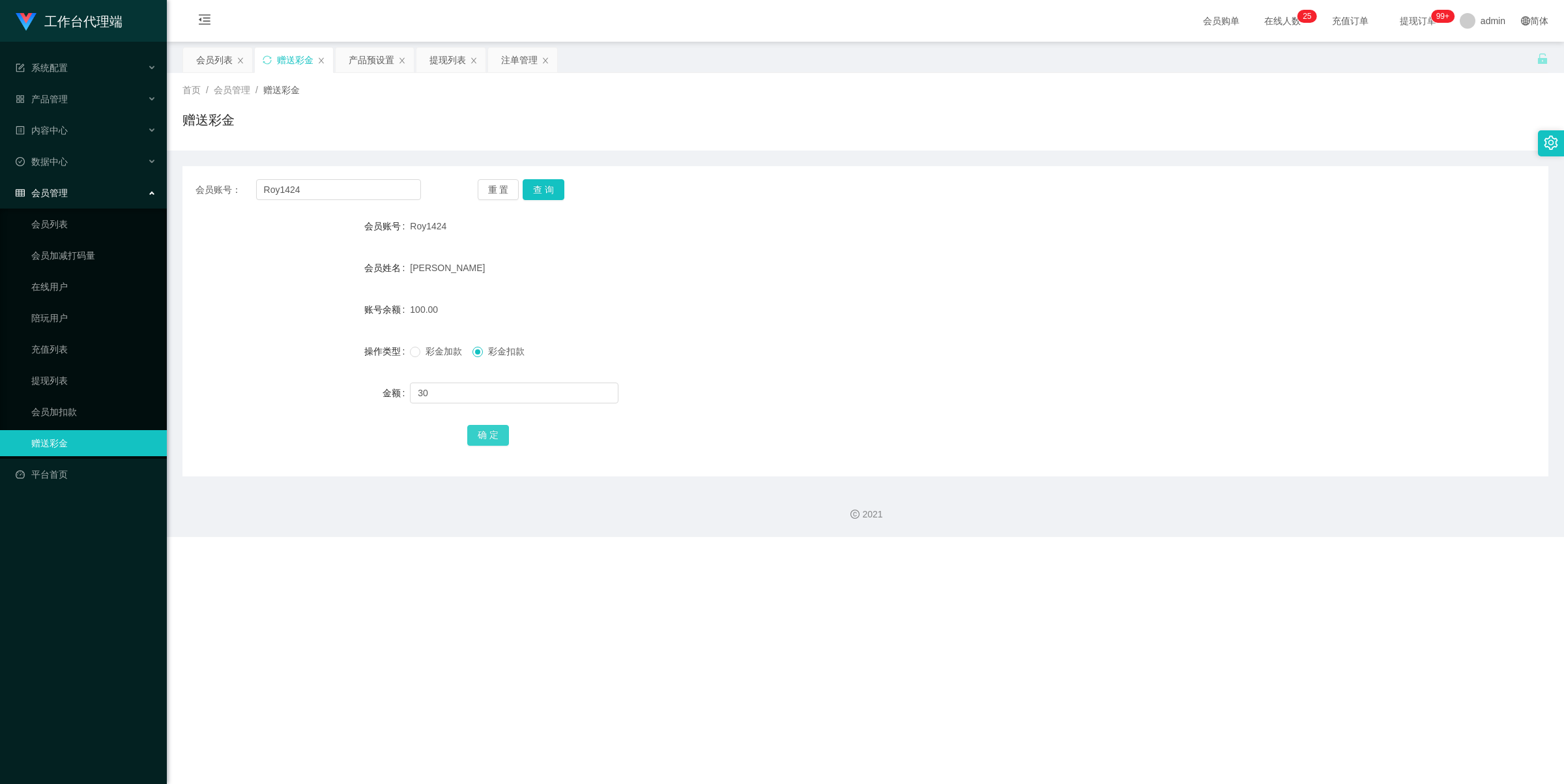
click at [489, 432] on button "确 定" at bounding box center [487, 435] width 41 height 21
click at [460, 62] on div "提现列表" at bounding box center [447, 59] width 36 height 24
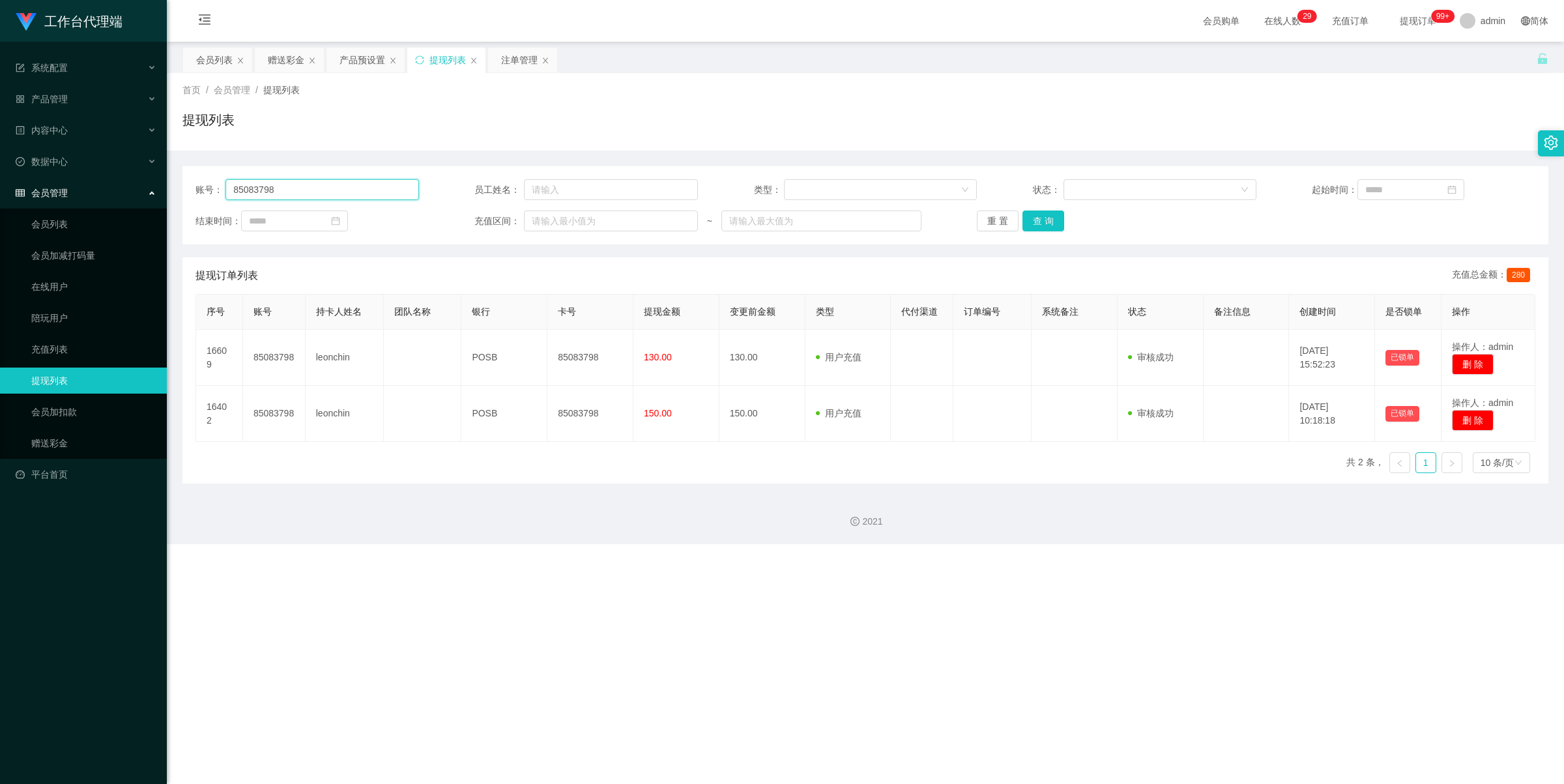
click at [333, 181] on input "85083798" at bounding box center [321, 190] width 193 height 21
paste input "Roy1424"
type input "Roy1424"
click at [900, 222] on div "重 置 查 询" at bounding box center [1088, 221] width 223 height 21
click at [900, 219] on button "查 询" at bounding box center [1043, 221] width 41 height 21
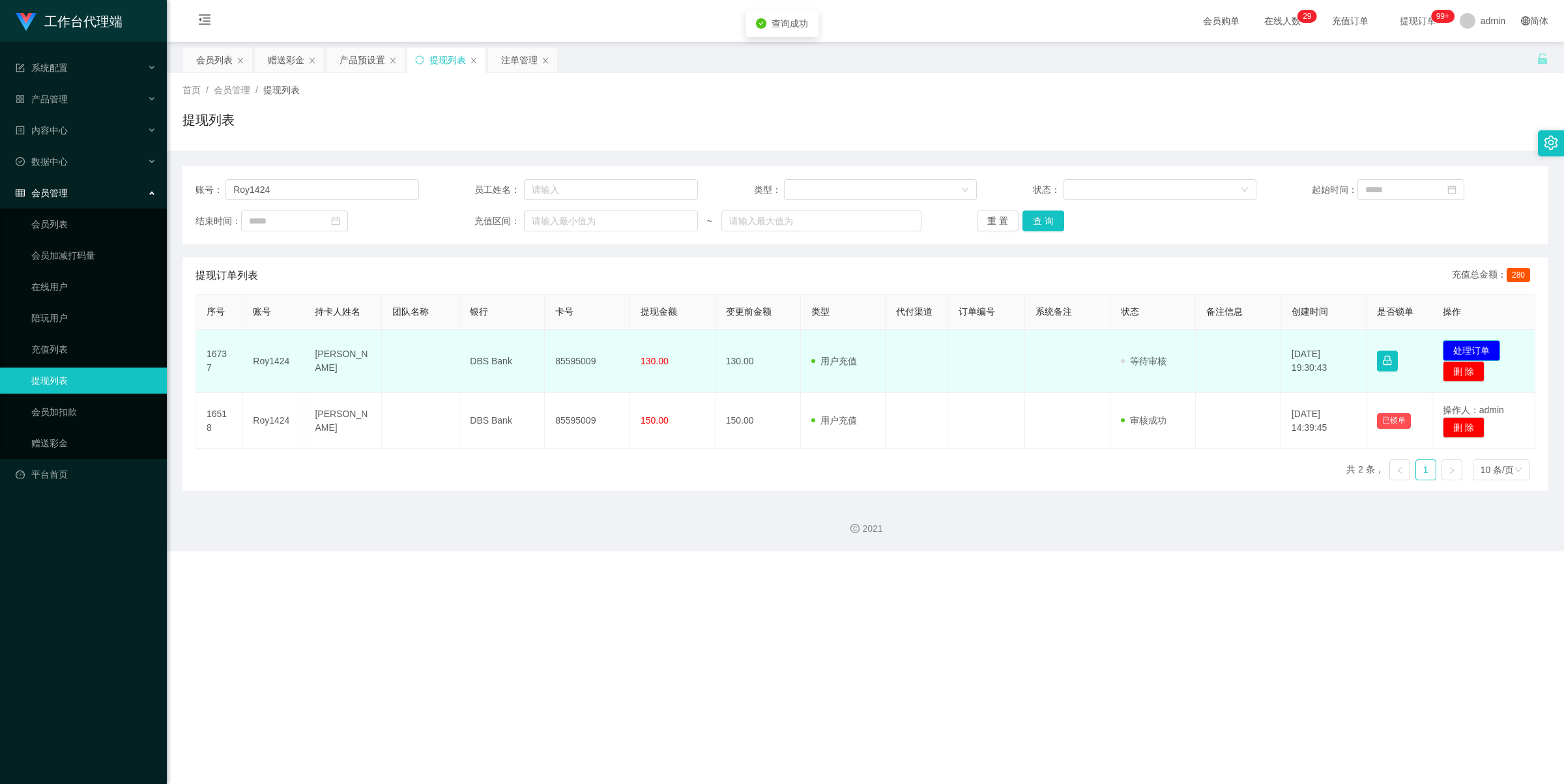
click at [900, 342] on button "处理订单" at bounding box center [1471, 350] width 57 height 21
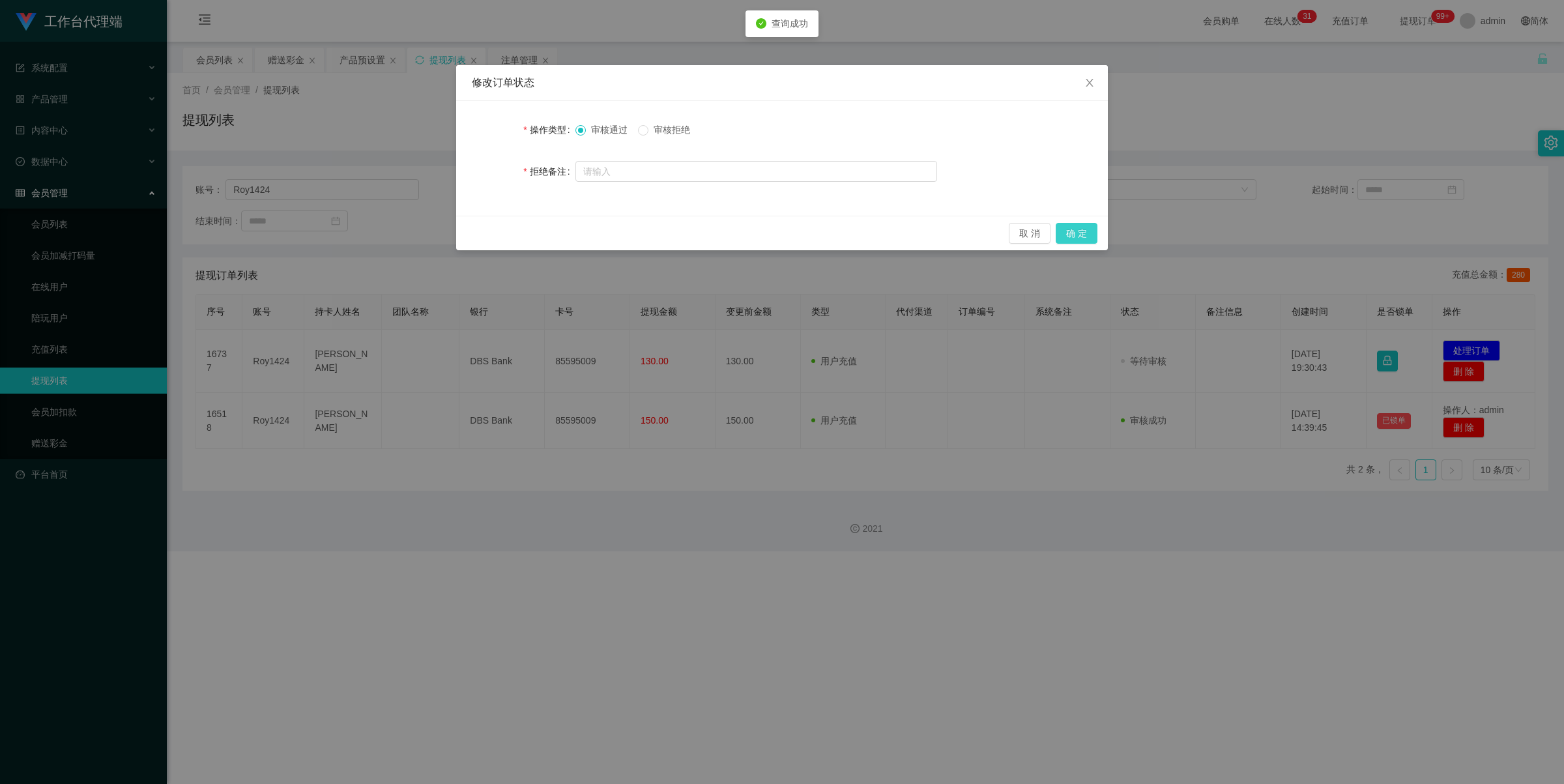
click at [900, 234] on button "确 定" at bounding box center [1076, 233] width 41 height 21
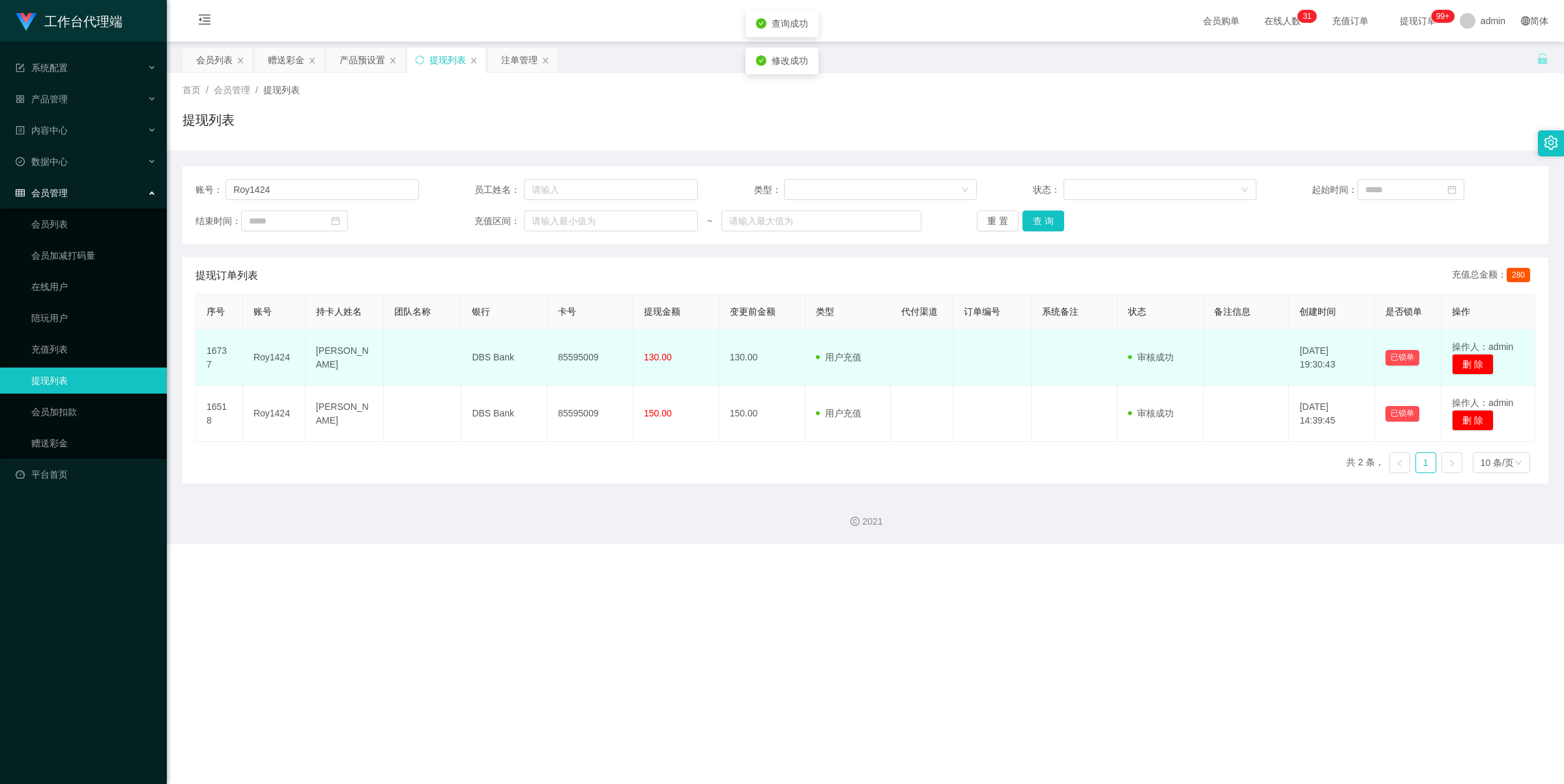
click at [576, 360] on td "85595009" at bounding box center [590, 357] width 86 height 56
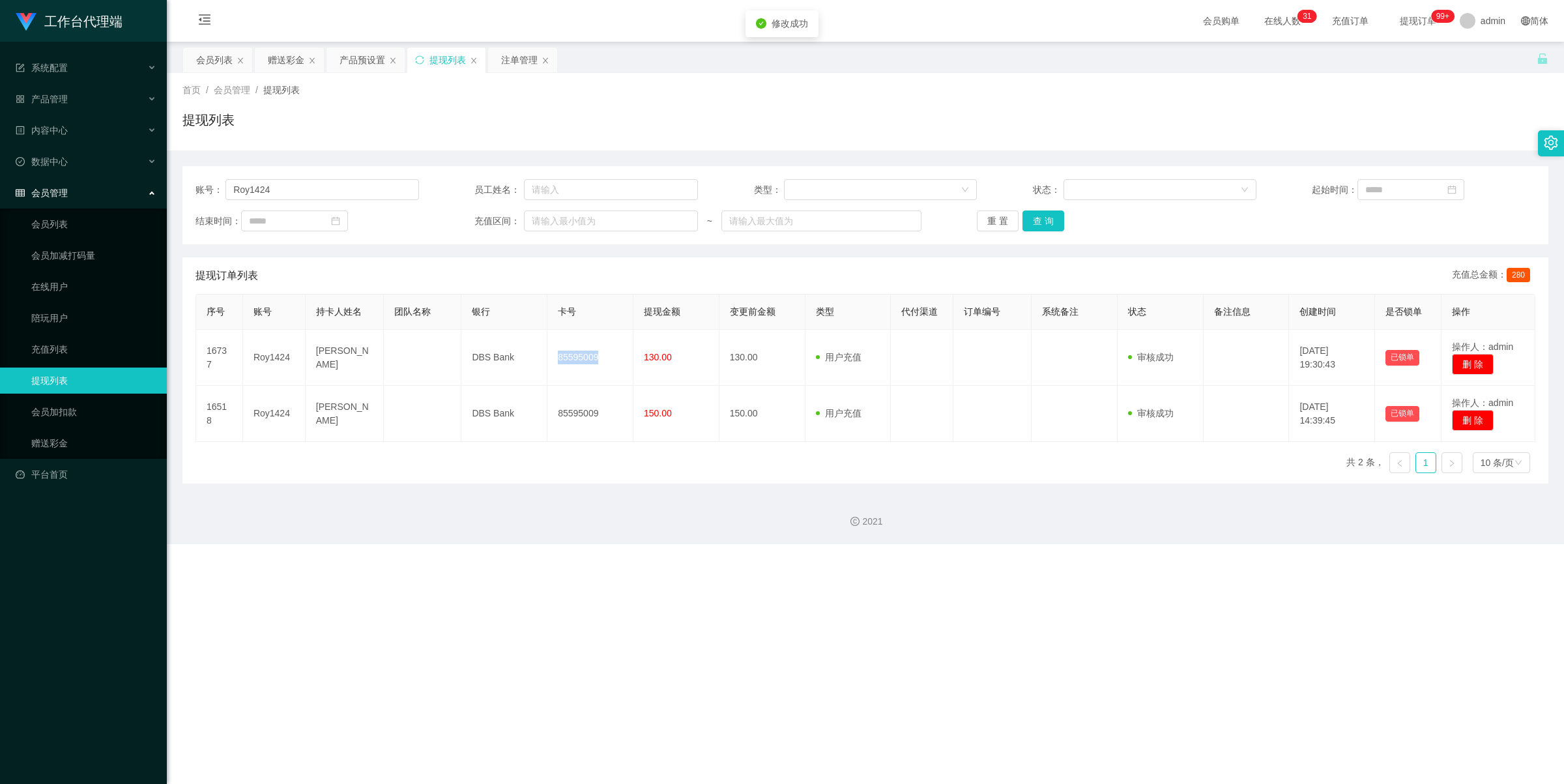
copy td "85595009"
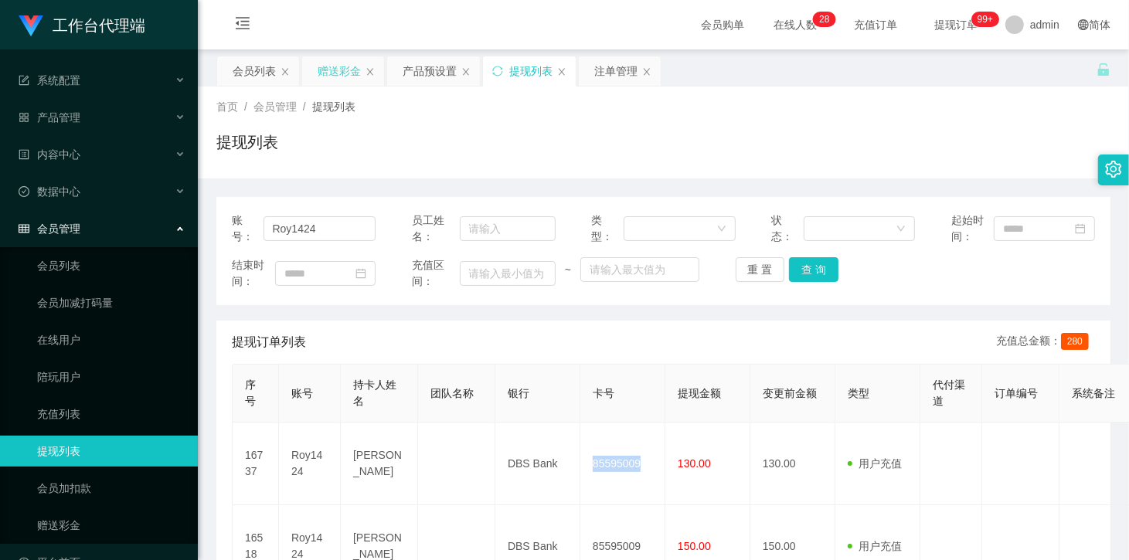
click at [331, 70] on div "赠送彩金" at bounding box center [339, 70] width 43 height 29
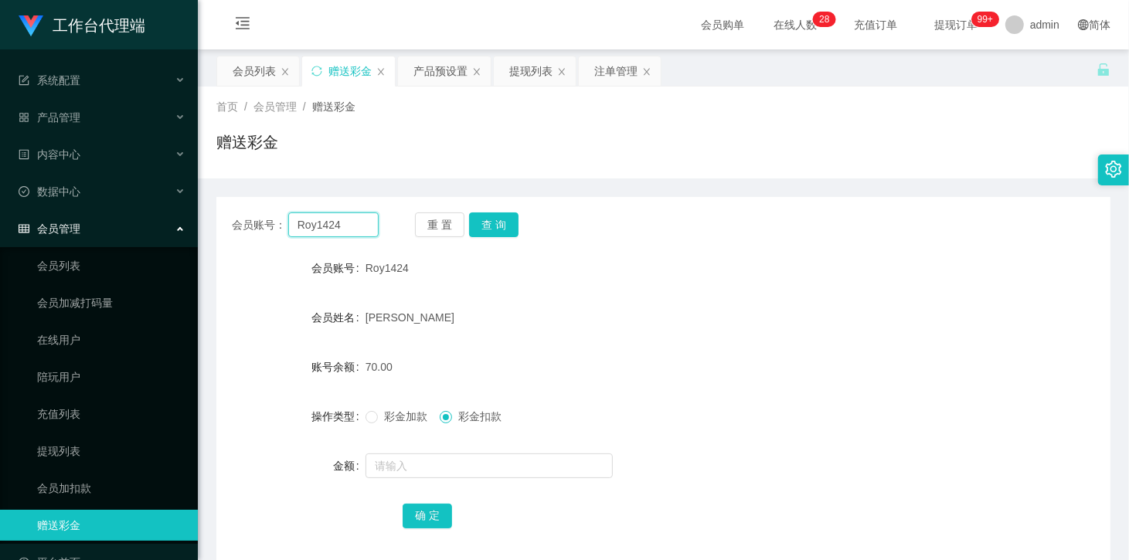
click at [354, 226] on input "Roy1424" at bounding box center [333, 225] width 90 height 25
paste input "evieyong"
type input "evieyong"
drag, startPoint x: 492, startPoint y: 220, endPoint x: 523, endPoint y: 278, distance: 65.3
click at [492, 220] on button "查 询" at bounding box center [493, 225] width 49 height 25
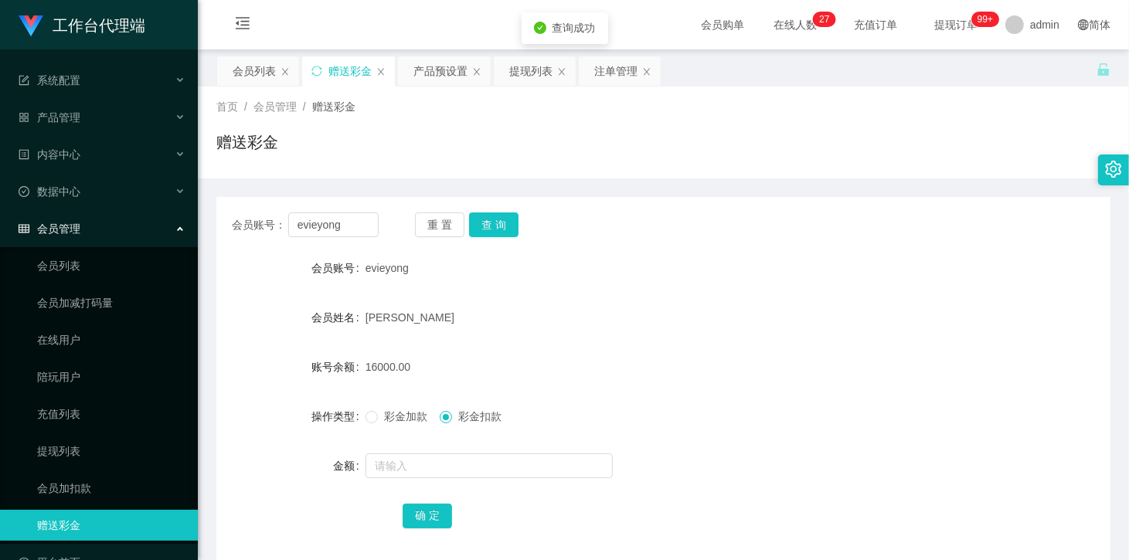
click at [414, 417] on span "彩金加款" at bounding box center [406, 416] width 56 height 12
click at [466, 461] on input "text" at bounding box center [489, 466] width 247 height 25
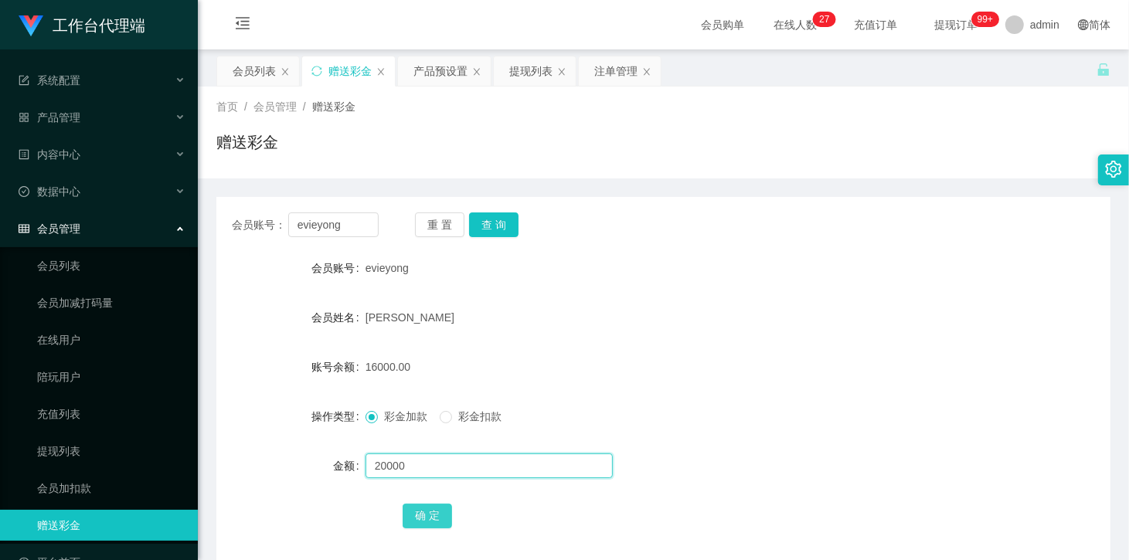
type input "20000"
click at [437, 512] on button "确 定" at bounding box center [427, 516] width 49 height 25
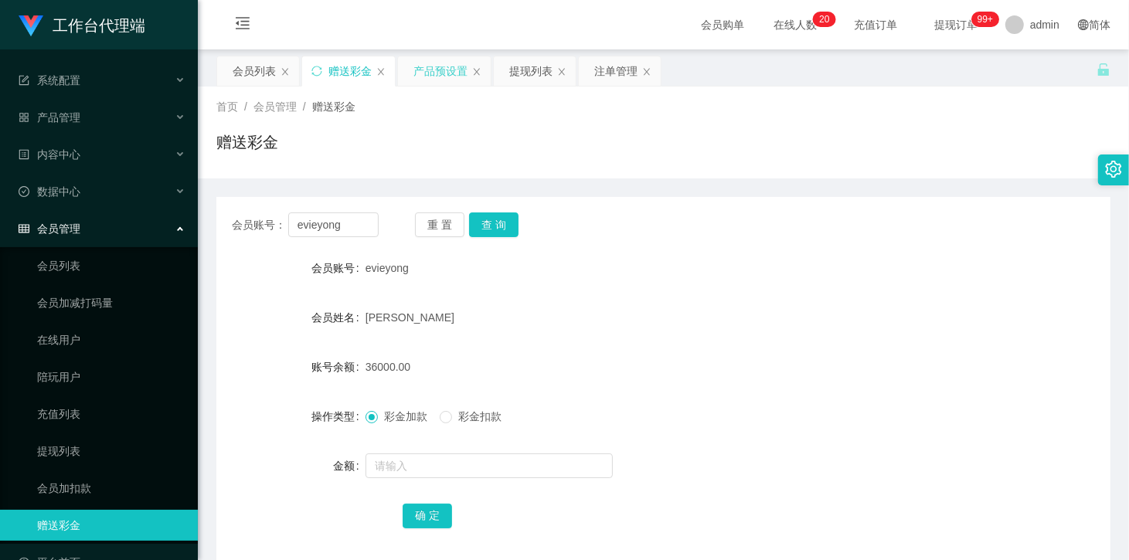
click at [441, 67] on div "产品预设置" at bounding box center [441, 70] width 54 height 29
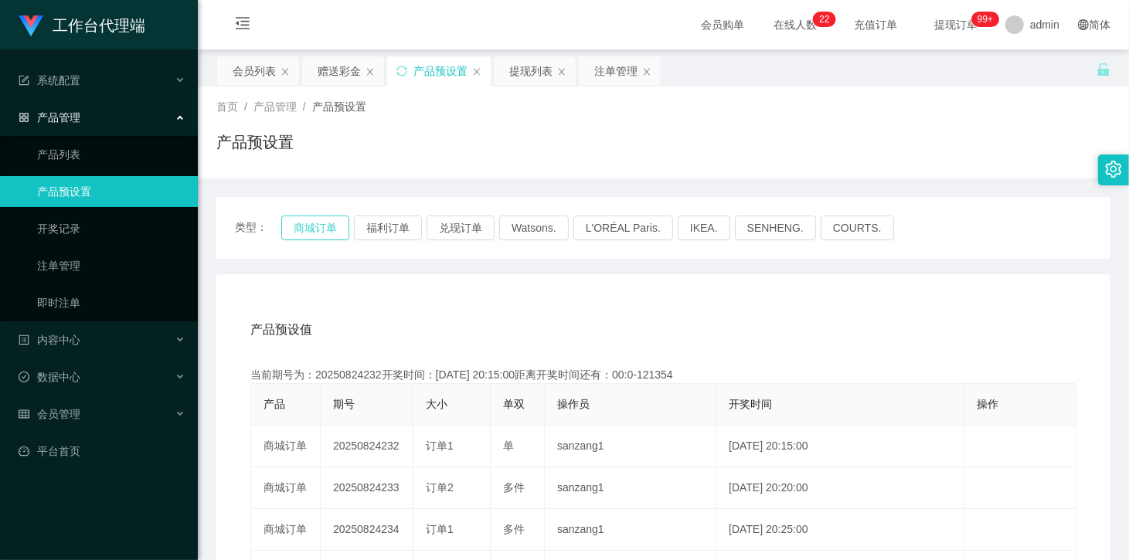
click at [326, 219] on button "商城订单" at bounding box center [315, 228] width 68 height 25
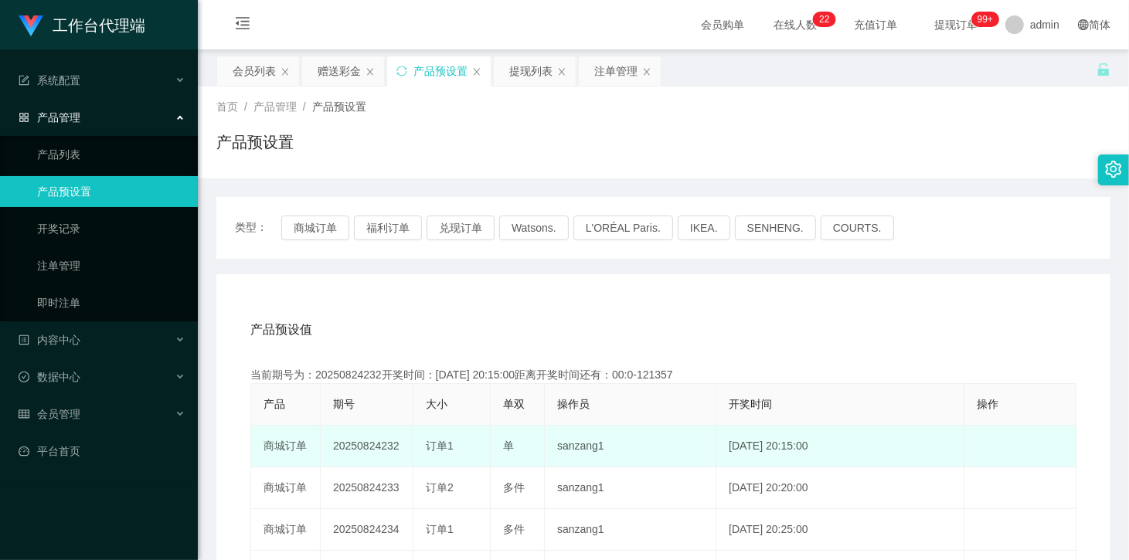
drag, startPoint x: 397, startPoint y: 449, endPoint x: 376, endPoint y: 451, distance: 20.2
click at [376, 451] on td "20250824232" at bounding box center [367, 447] width 93 height 42
copy td "4232"
click at [383, 454] on td "20250824232" at bounding box center [367, 447] width 93 height 42
click at [383, 443] on td "20250824232" at bounding box center [367, 447] width 93 height 42
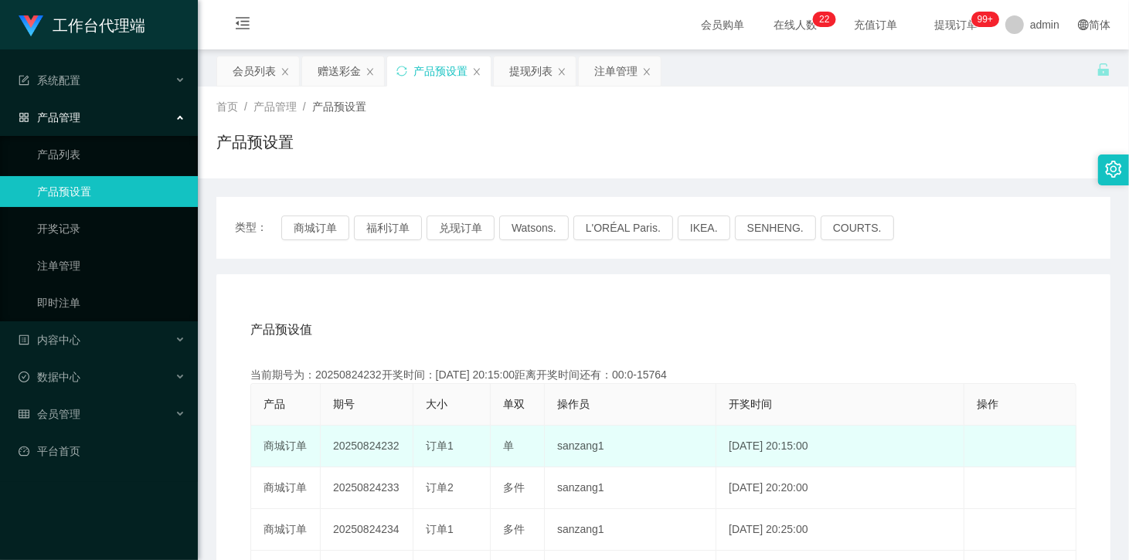
drag, startPoint x: 379, startPoint y: 442, endPoint x: 403, endPoint y: 448, distance: 24.7
click at [402, 447] on td "20250824232" at bounding box center [367, 447] width 93 height 42
copy td "232"
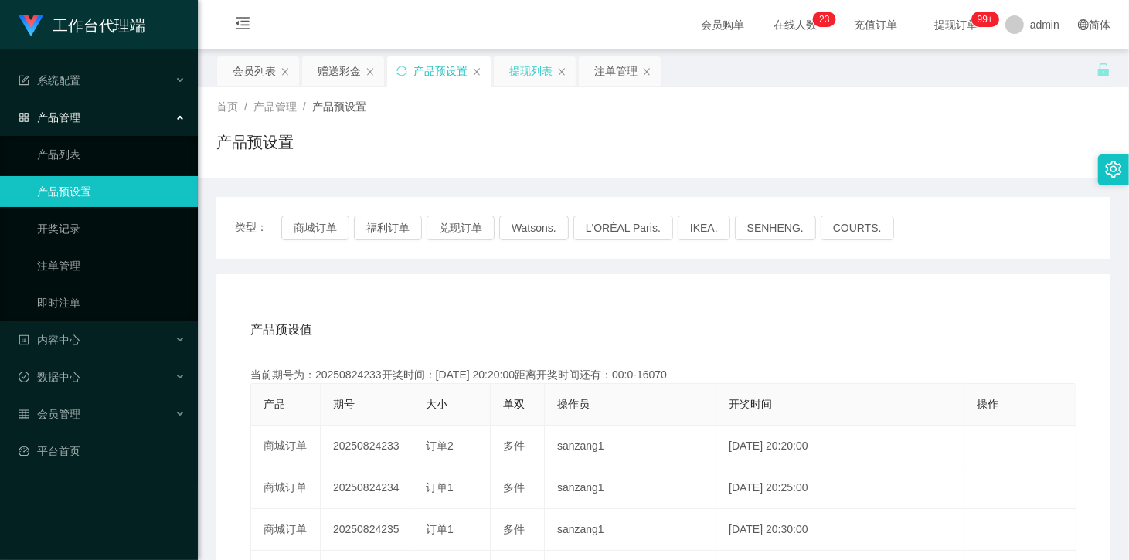
click at [535, 77] on div "提现列表" at bounding box center [530, 70] width 43 height 29
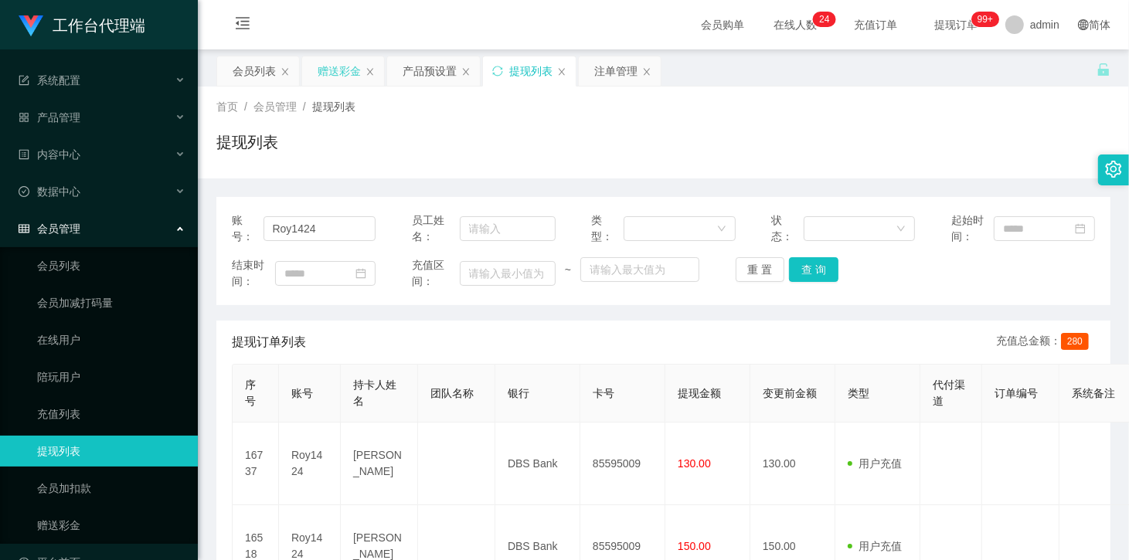
click at [337, 80] on div "赠送彩金" at bounding box center [339, 70] width 43 height 29
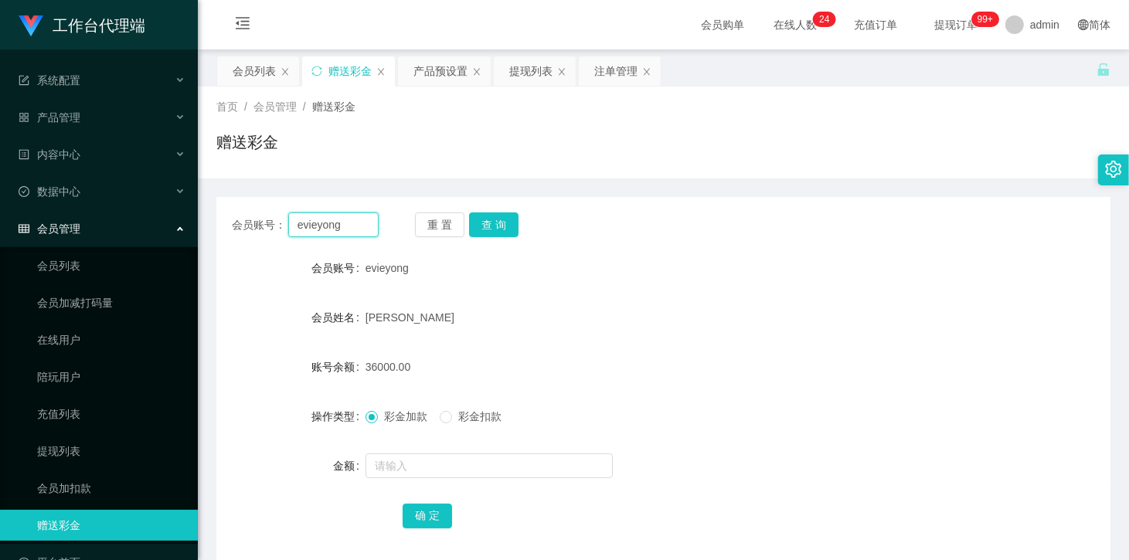
drag, startPoint x: 346, startPoint y: 237, endPoint x: 386, endPoint y: 233, distance: 40.4
click at [346, 236] on input "evieyong" at bounding box center [333, 225] width 90 height 25
paste input "si4ng123"
type input "si4ng123"
click at [495, 223] on button "查 询" at bounding box center [493, 225] width 49 height 25
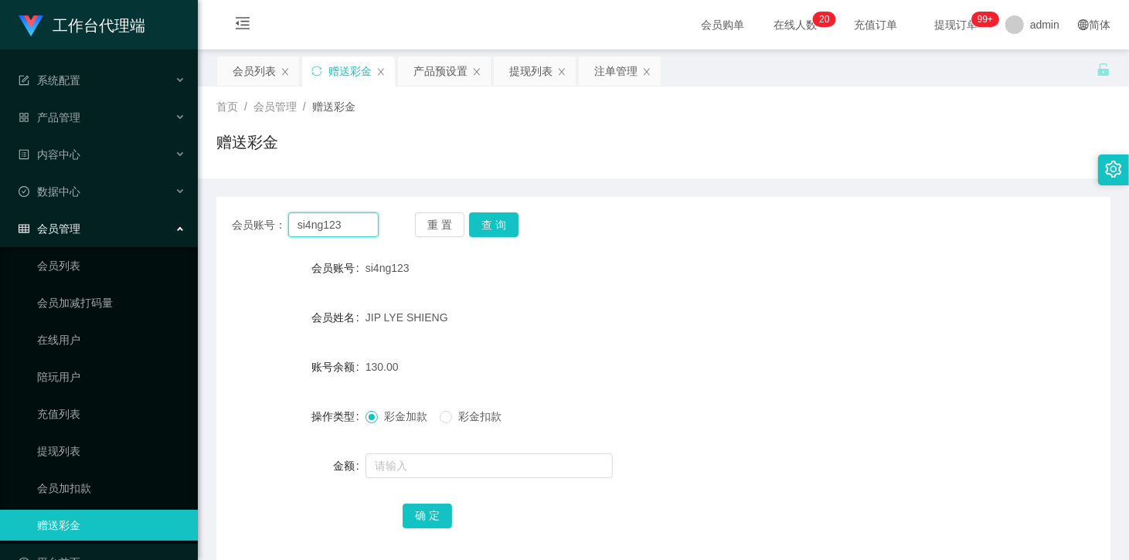
click at [349, 225] on input "si4ng123" at bounding box center [333, 225] width 90 height 25
drag, startPoint x: 831, startPoint y: 284, endPoint x: 796, endPoint y: 283, distance: 34.8
click at [831, 284] on form "会员账号 si4ng123 会员姓名 [PERSON_NAME] 账号余额 130.00 操作类型 彩金加款 彩金扣款 金额 确 定" at bounding box center [663, 392] width 894 height 278
click at [352, 220] on input "si4ng123" at bounding box center [333, 225] width 90 height 25
click at [531, 70] on div "提现列表" at bounding box center [530, 70] width 43 height 29
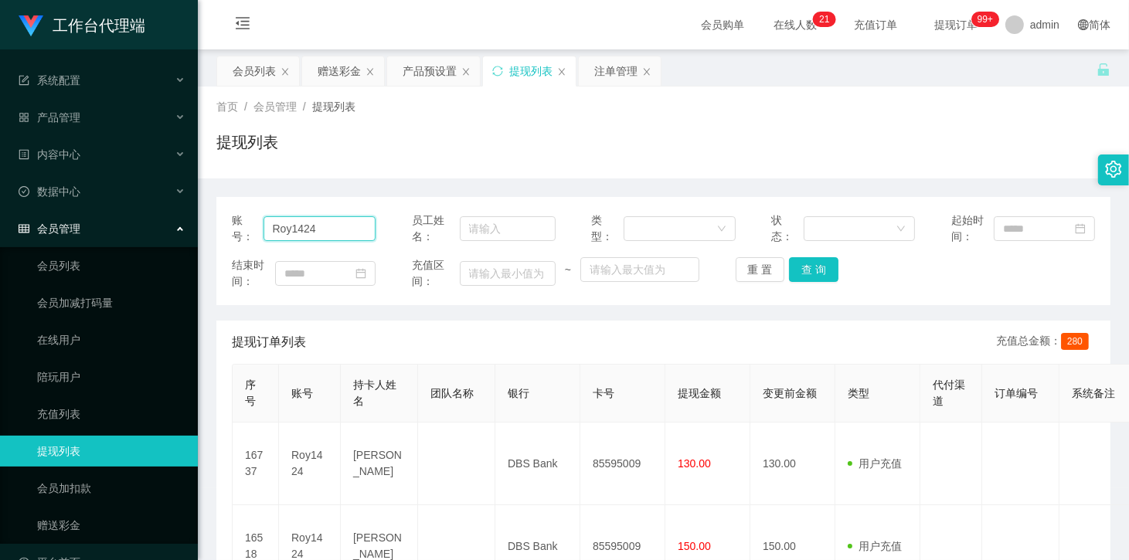
click at [339, 236] on input "Roy1424" at bounding box center [320, 228] width 113 height 25
paste input "si4ng123"
type input "si4ng123"
click at [827, 281] on button "查 询" at bounding box center [813, 269] width 49 height 25
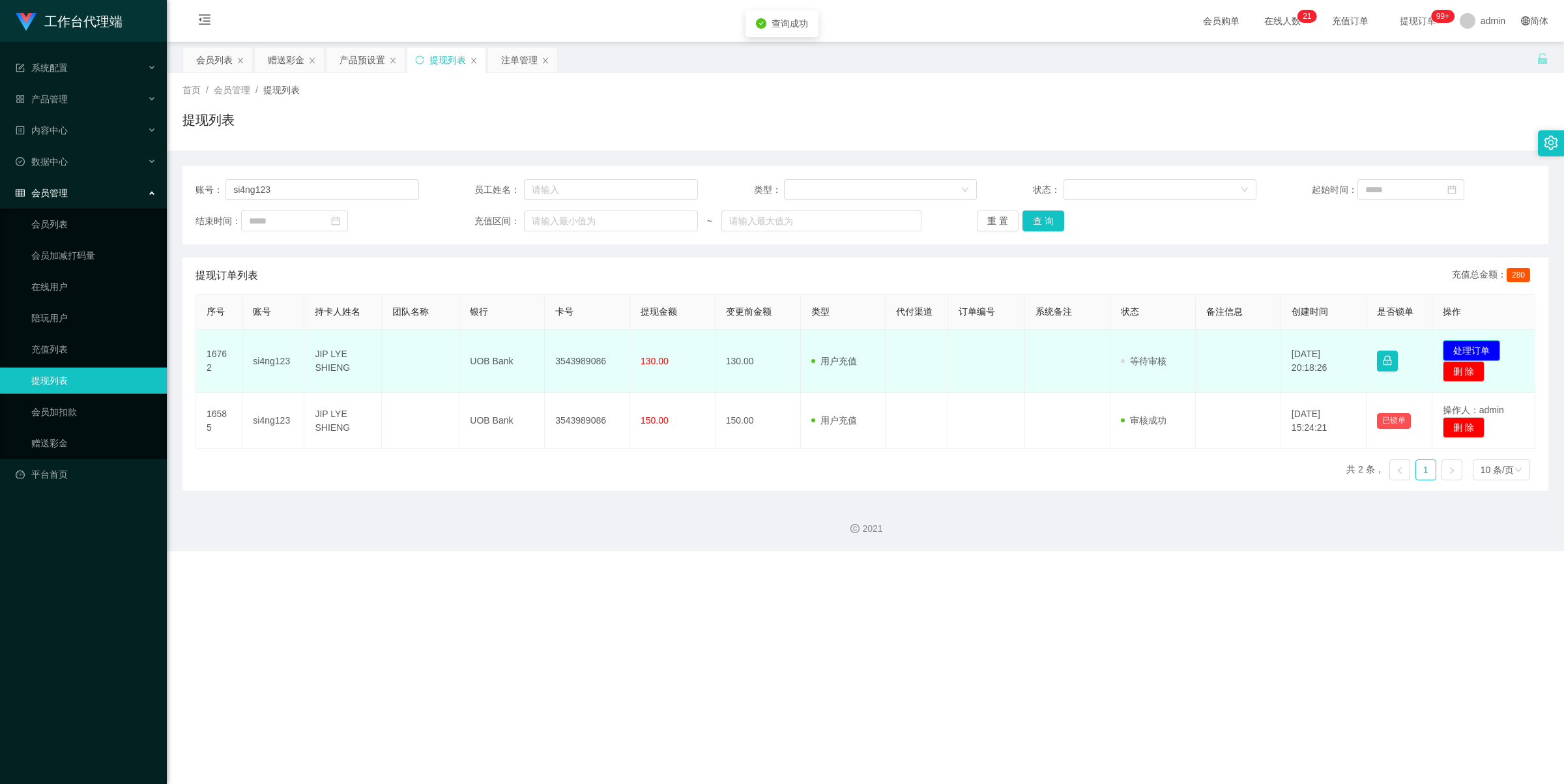
drag, startPoint x: 1442, startPoint y: 344, endPoint x: 1346, endPoint y: 347, distance: 96.0
click at [900, 344] on button "处理订单" at bounding box center [1471, 350] width 57 height 21
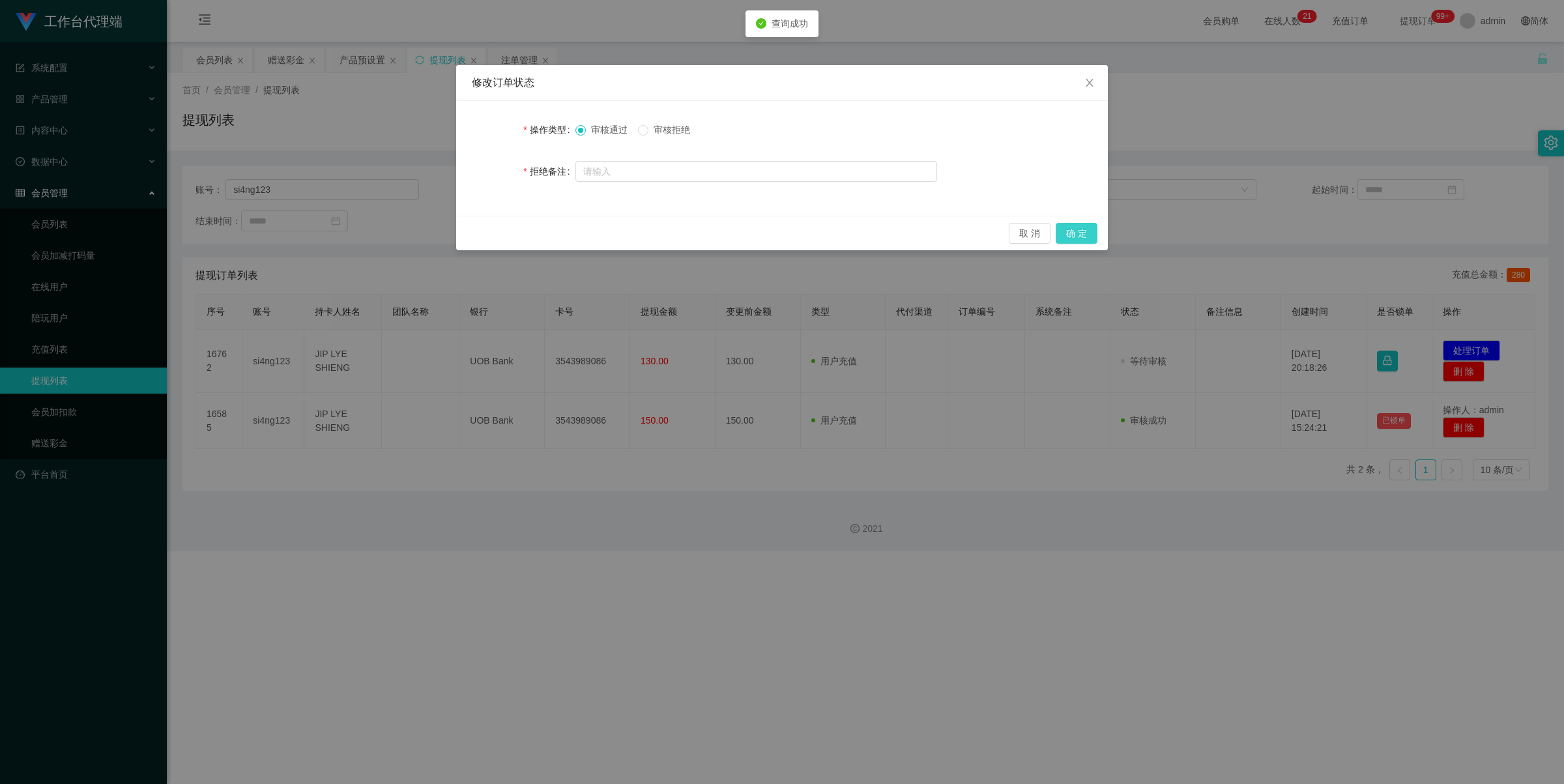
click at [900, 236] on button "确 定" at bounding box center [1076, 233] width 41 height 21
